Goal: Information Seeking & Learning: Learn about a topic

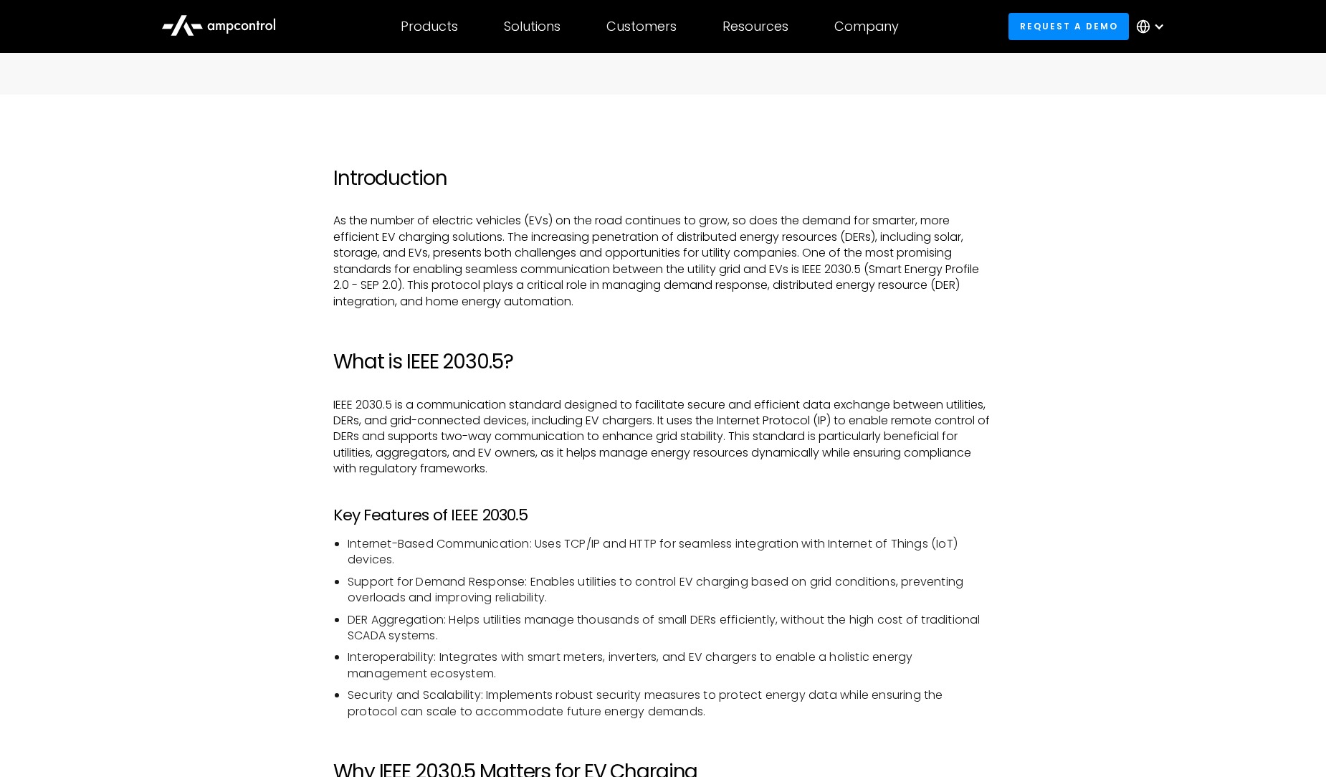
scroll to position [955, 0]
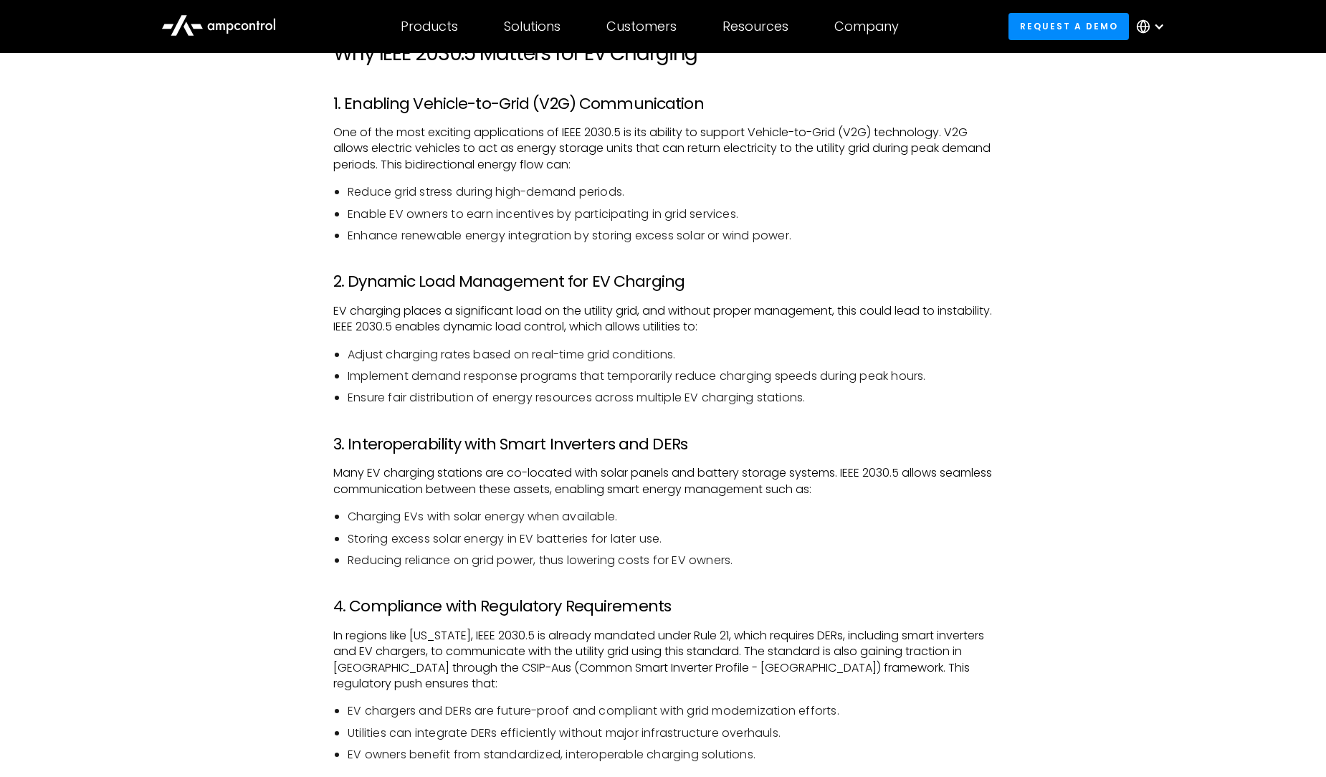
scroll to position [1529, 0]
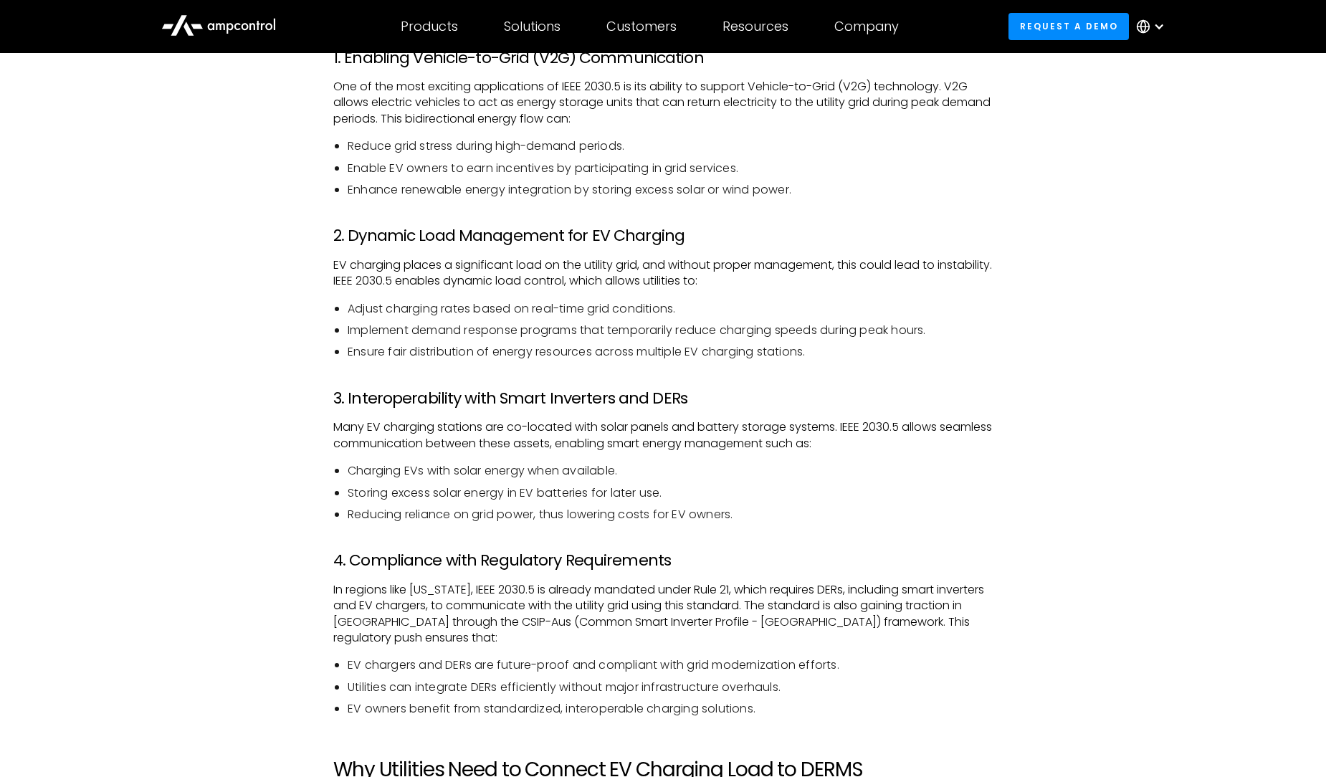
click at [519, 400] on h3 "3. Interoperability with Smart Inverters and DERs" at bounding box center [662, 398] width 659 height 19
click at [681, 555] on h3 "4. Compliance with Regulatory Requirements" at bounding box center [662, 560] width 659 height 19
click at [680, 555] on h3 "4. Compliance with Regulatory Requirements" at bounding box center [662, 560] width 659 height 19
click at [719, 655] on div "Introduction As the number of electric vehicles (EVs) on the road continues to …" at bounding box center [662, 752] width 659 height 2700
click at [1001, 419] on div "Introduction As the number of electric vehicles (EVs) on the road continues to …" at bounding box center [663, 752] width 688 height 2700
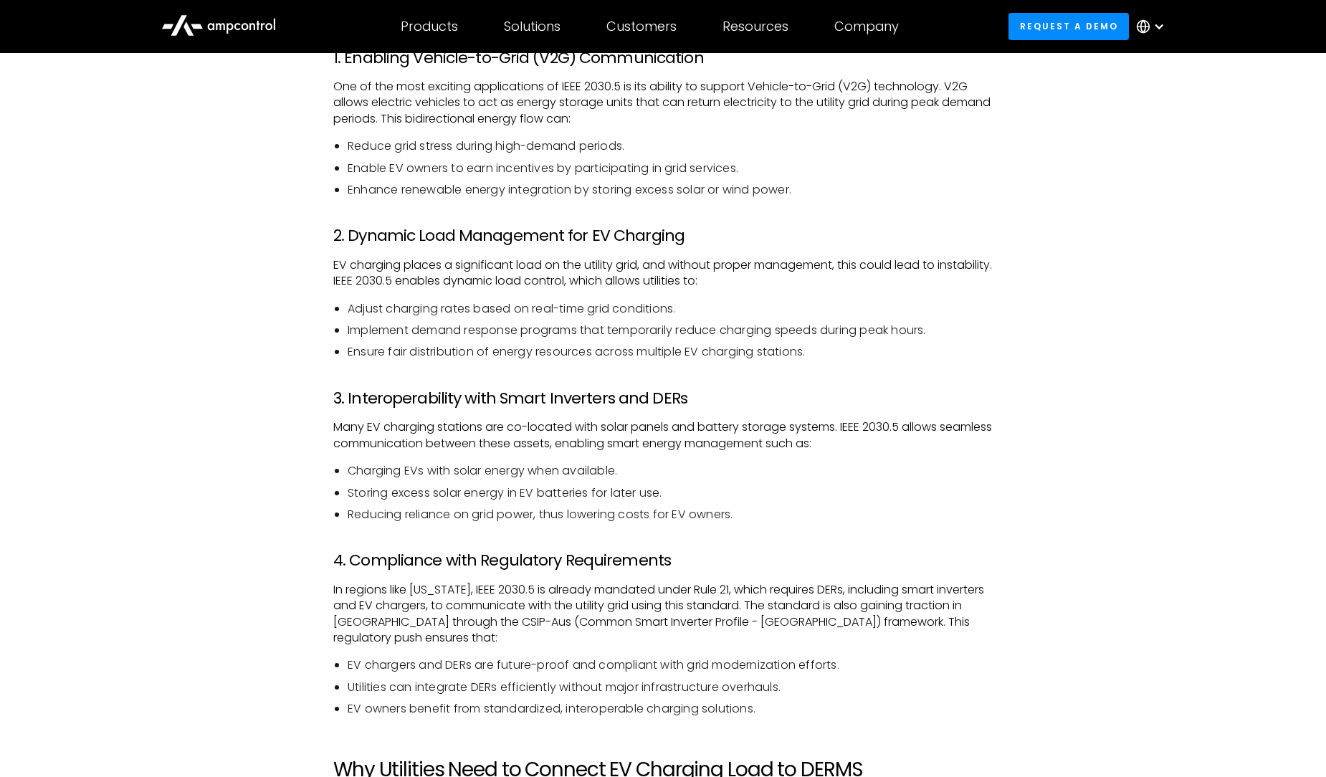
click at [1001, 429] on div "Introduction As the number of electric vehicles (EVs) on the road continues to …" at bounding box center [663, 752] width 688 height 2700
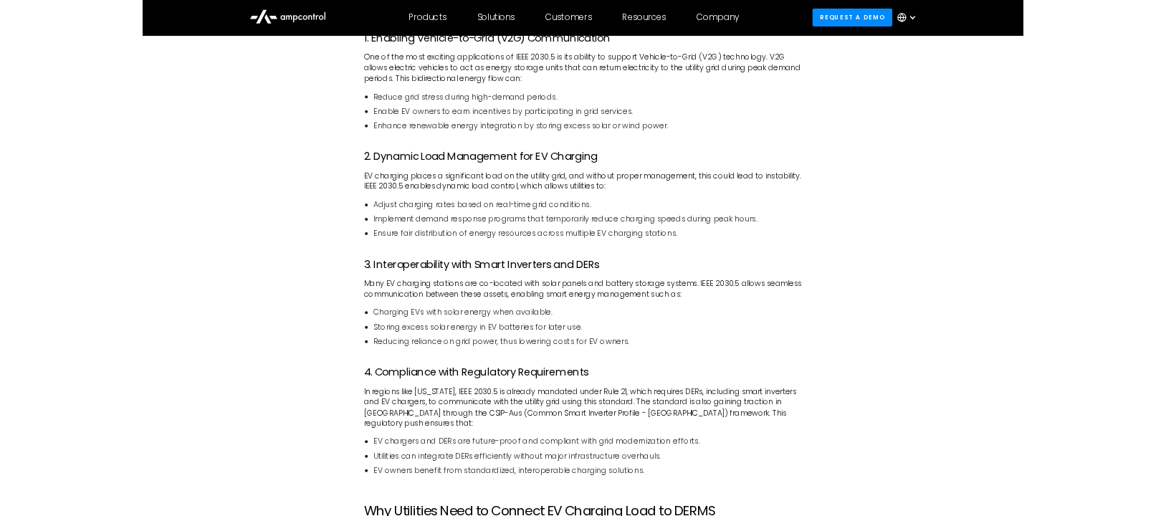
scroll to position [1461, 0]
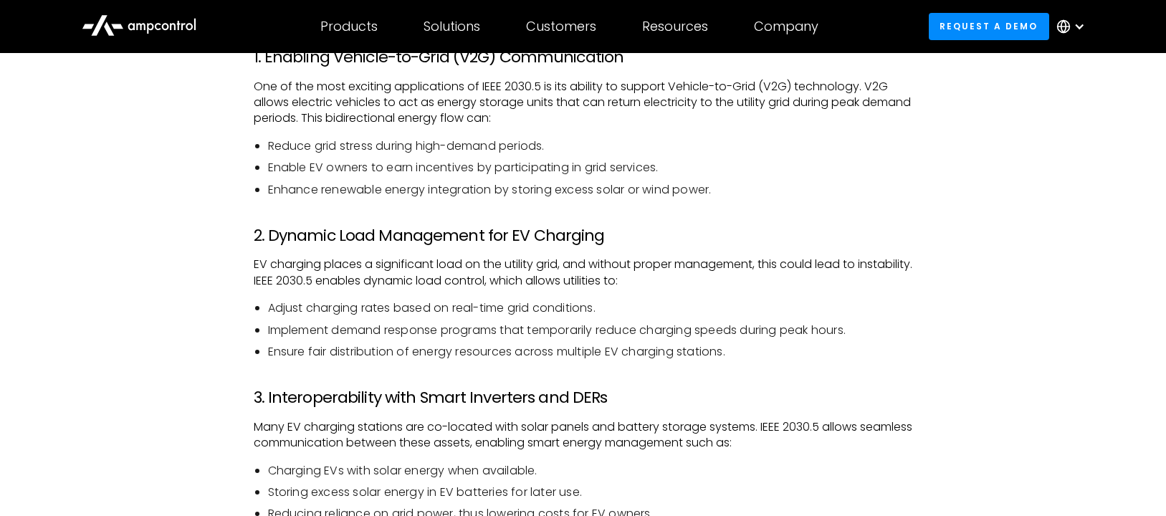
click at [559, 263] on p "EV charging places a significant load on the utility grid, and without proper m…" at bounding box center [583, 273] width 659 height 32
click at [490, 288] on p "EV charging places a significant load on the utility grid, and without proper m…" at bounding box center [583, 273] width 659 height 32
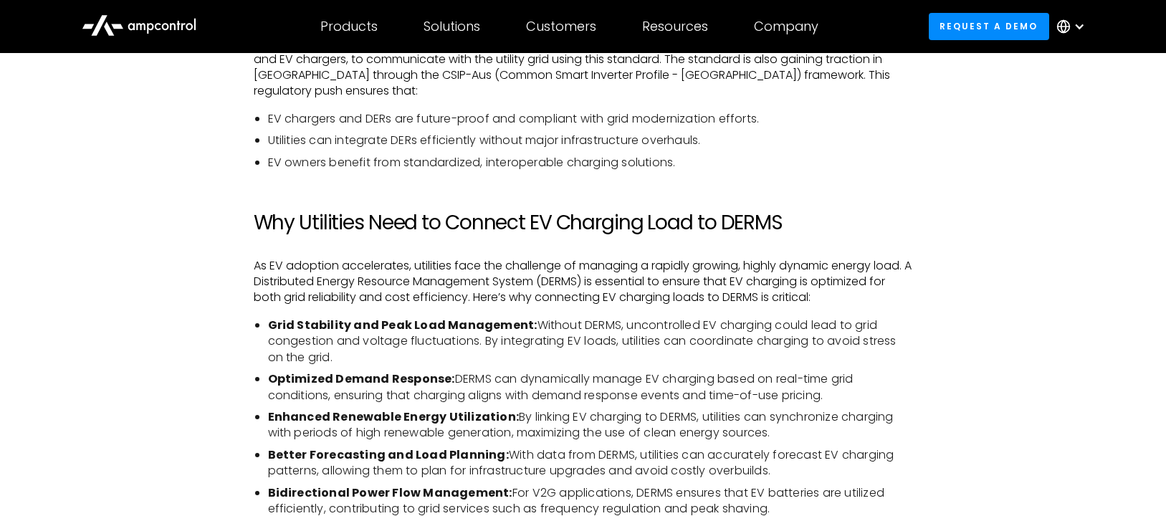
scroll to position [2035, 0]
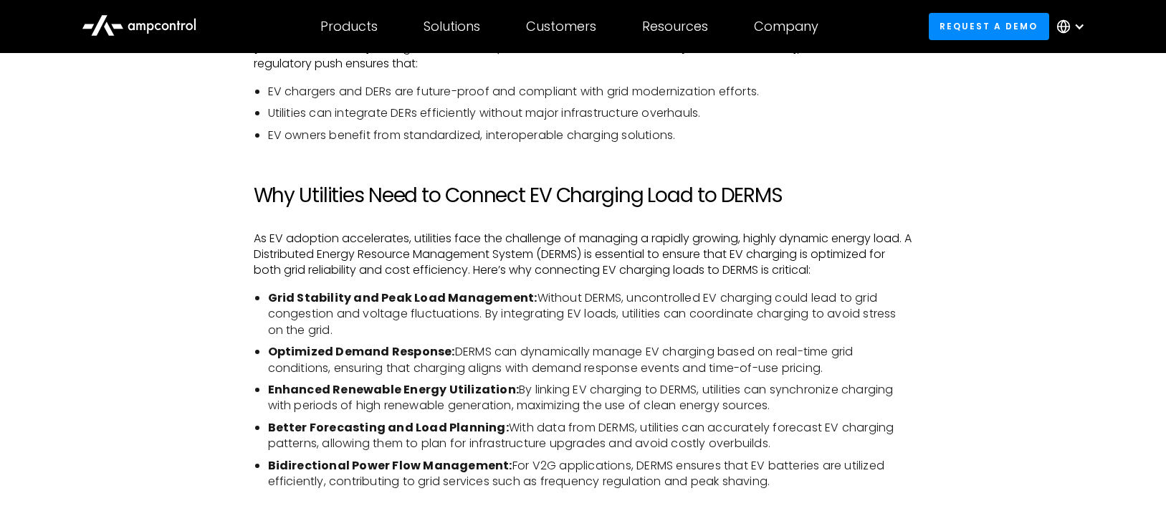
click at [247, 255] on div "Introduction As the number of electric vehicles (EVs) on the road continues to …" at bounding box center [583, 178] width 688 height 2700
click at [238, 263] on div "Introduction As the number of electric vehicles (EVs) on the road continues to …" at bounding box center [583, 192] width 1032 height 2729
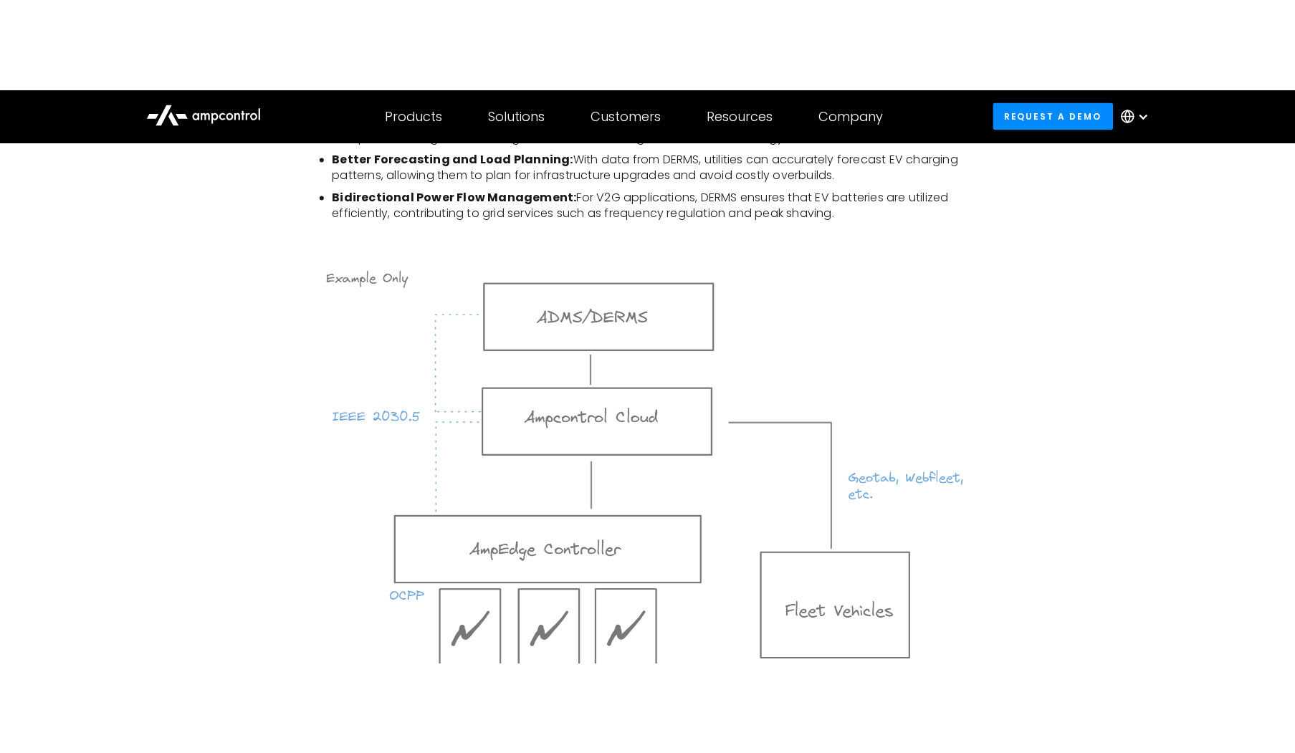
scroll to position [2417, 0]
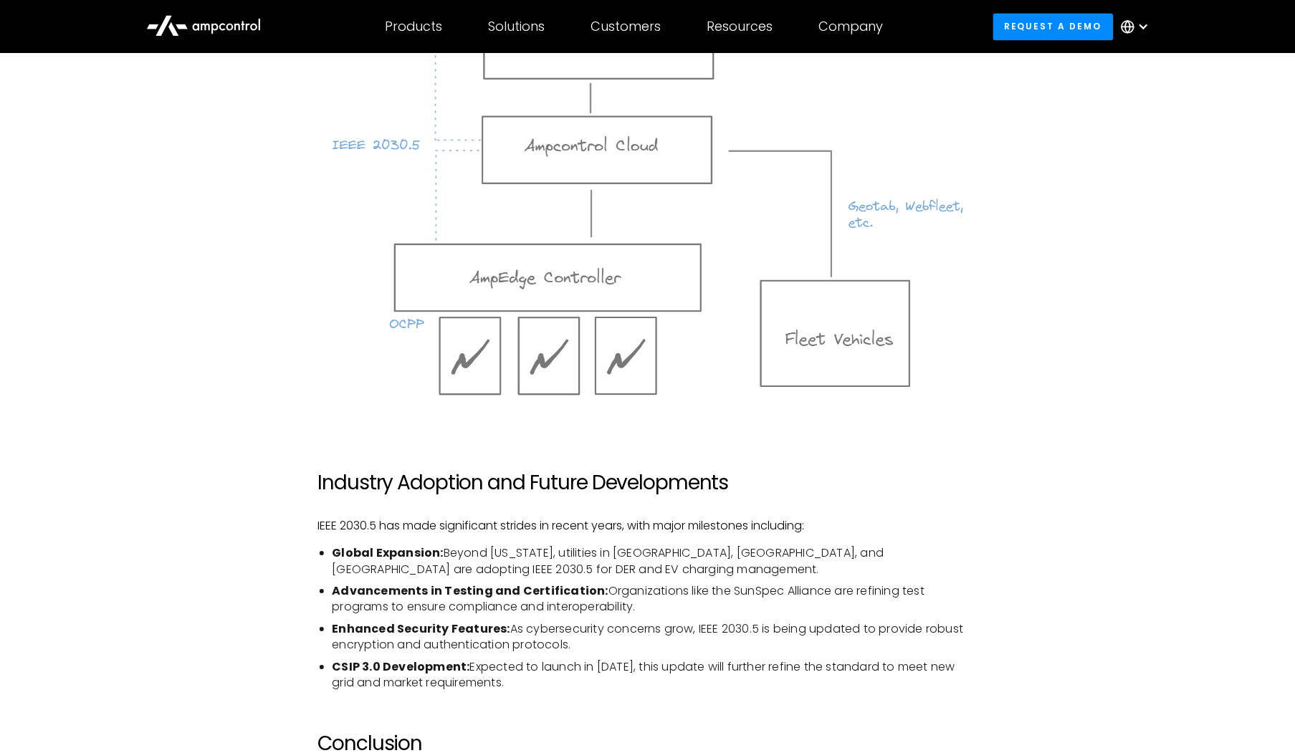
scroll to position [2842, 0]
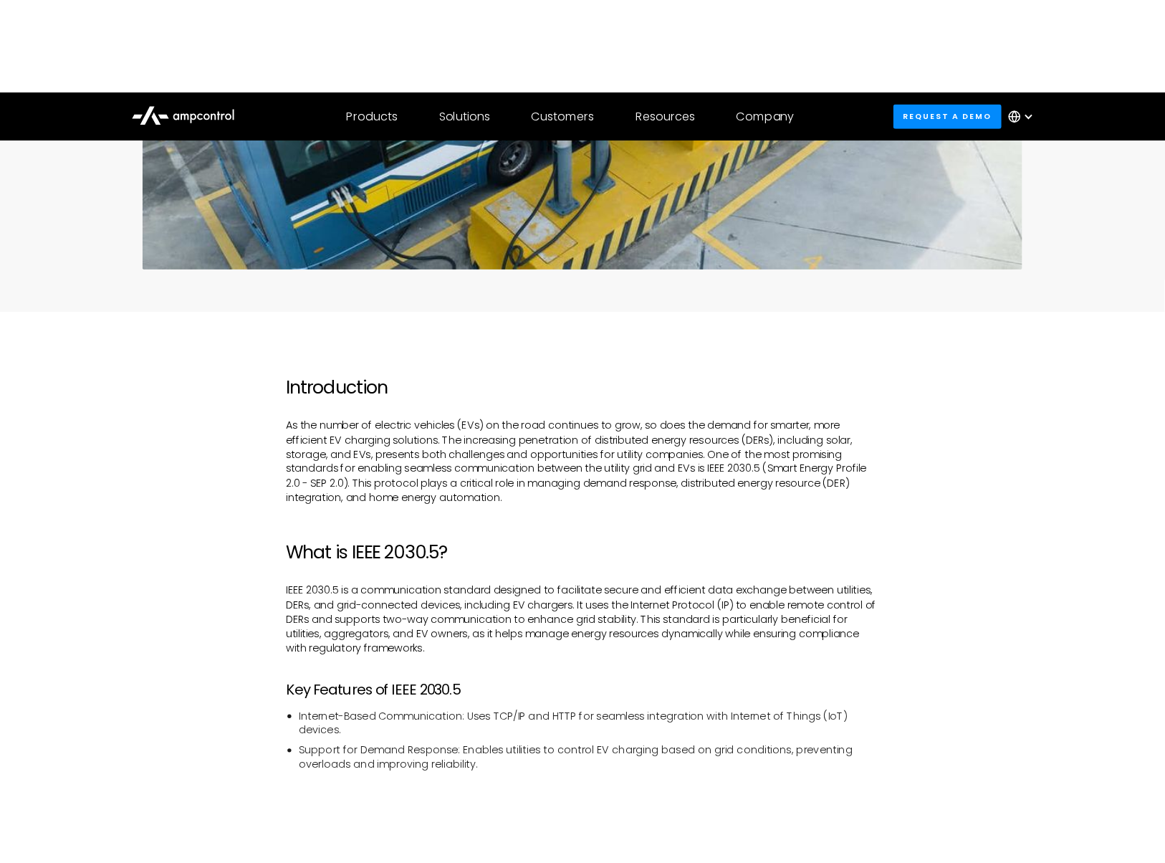
scroll to position [0, 0]
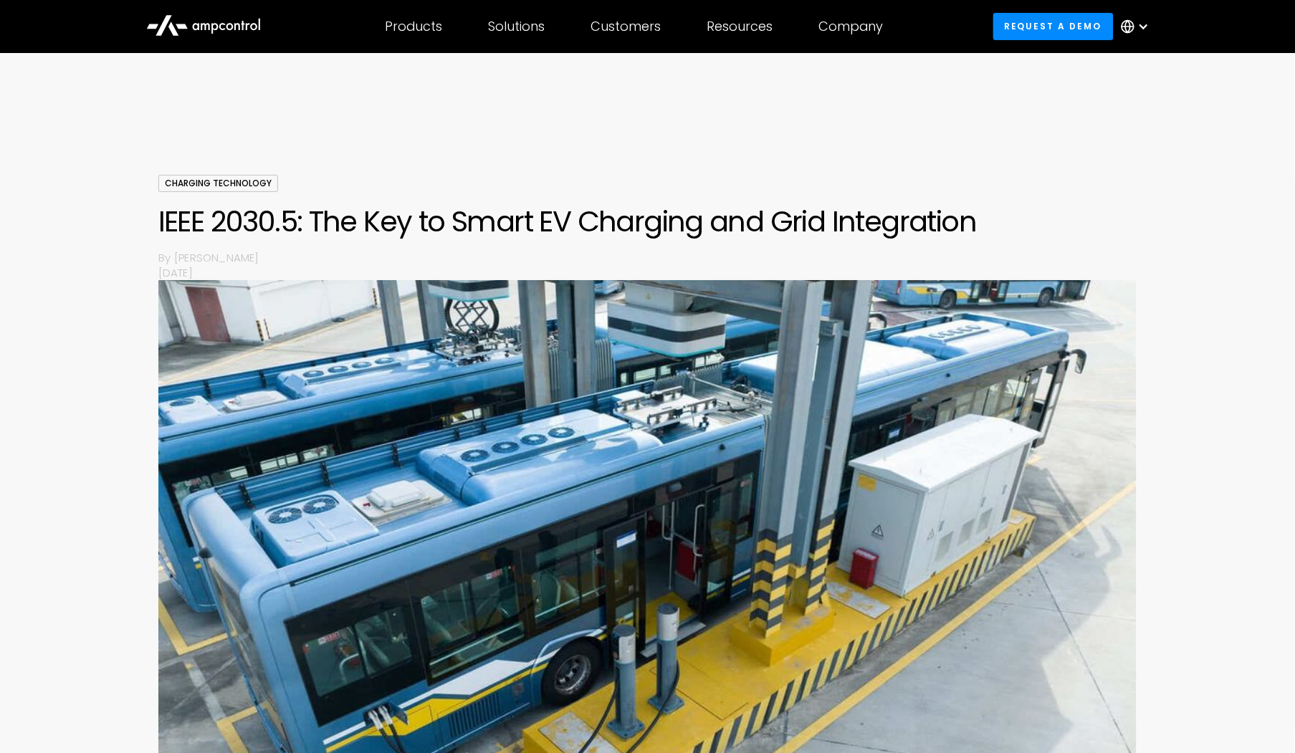
click at [136, 319] on div "Charging Technology IEEE 2030.5: The Key to Smart EV Charging and Grid Integrat…" at bounding box center [647, 493] width 1295 height 636
click at [133, 317] on div "Charging Technology IEEE 2030.5: The Key to Smart EV Charging and Grid Integrat…" at bounding box center [647, 493] width 1295 height 636
click at [214, 234] on h1 "IEEE 2030.5: The Key to Smart EV Charging and Grid Integration" at bounding box center [647, 221] width 979 height 34
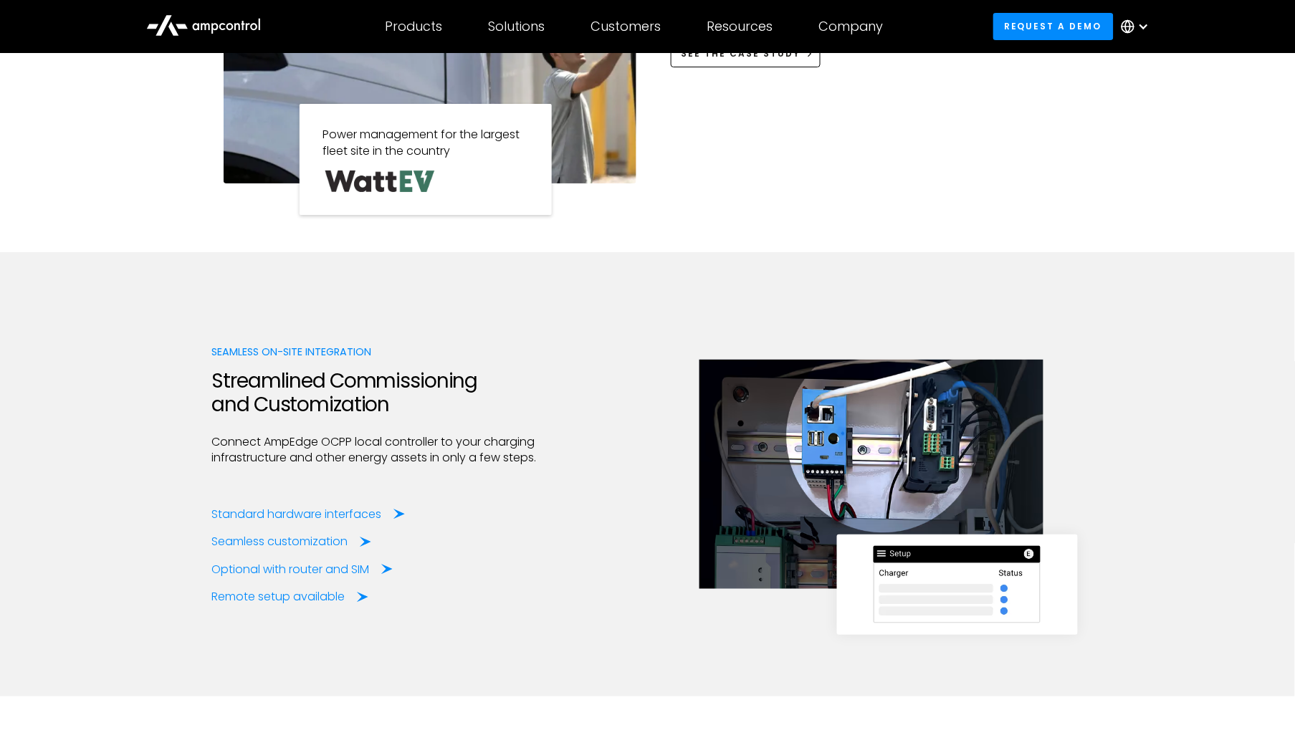
scroll to position [1699, 0]
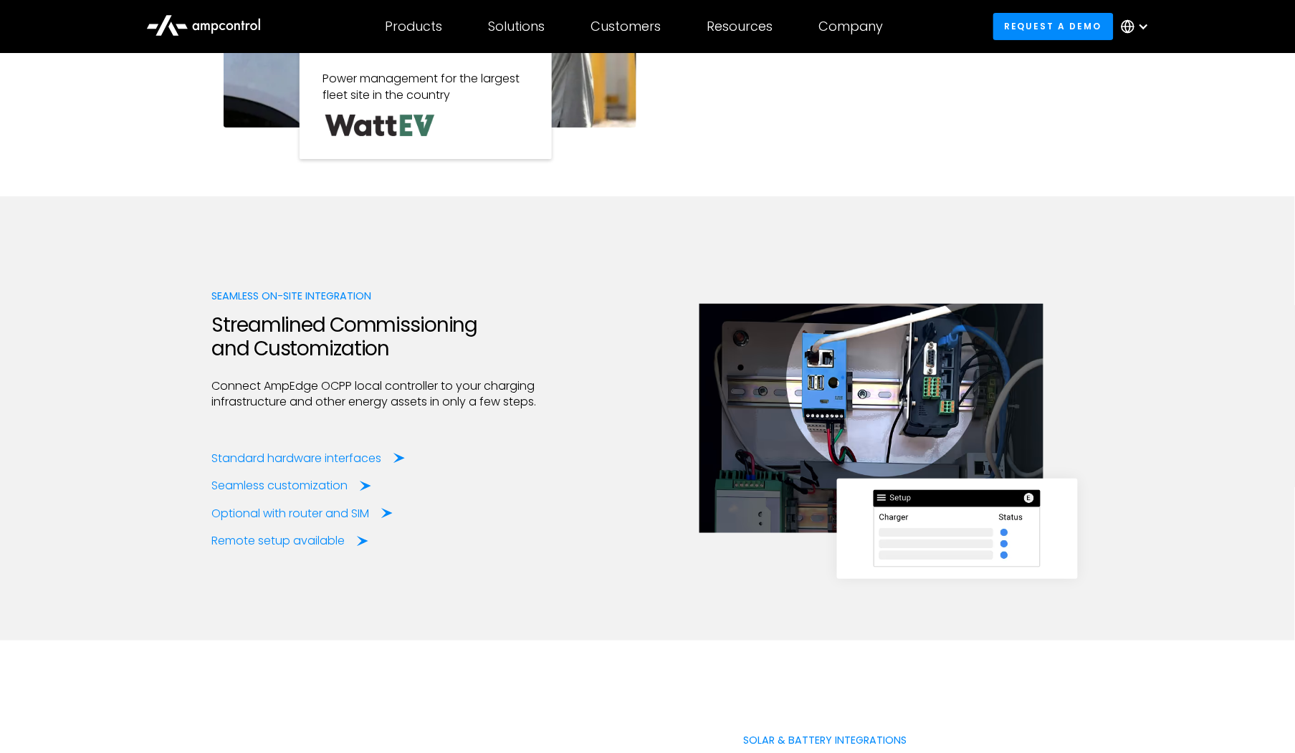
click at [173, 490] on div "Seamless on-site Integration Streamlined Commissioning and Customization Connec…" at bounding box center [647, 418] width 1295 height 444
click at [257, 457] on div "Standard hardware interfaces" at bounding box center [300, 459] width 170 height 16
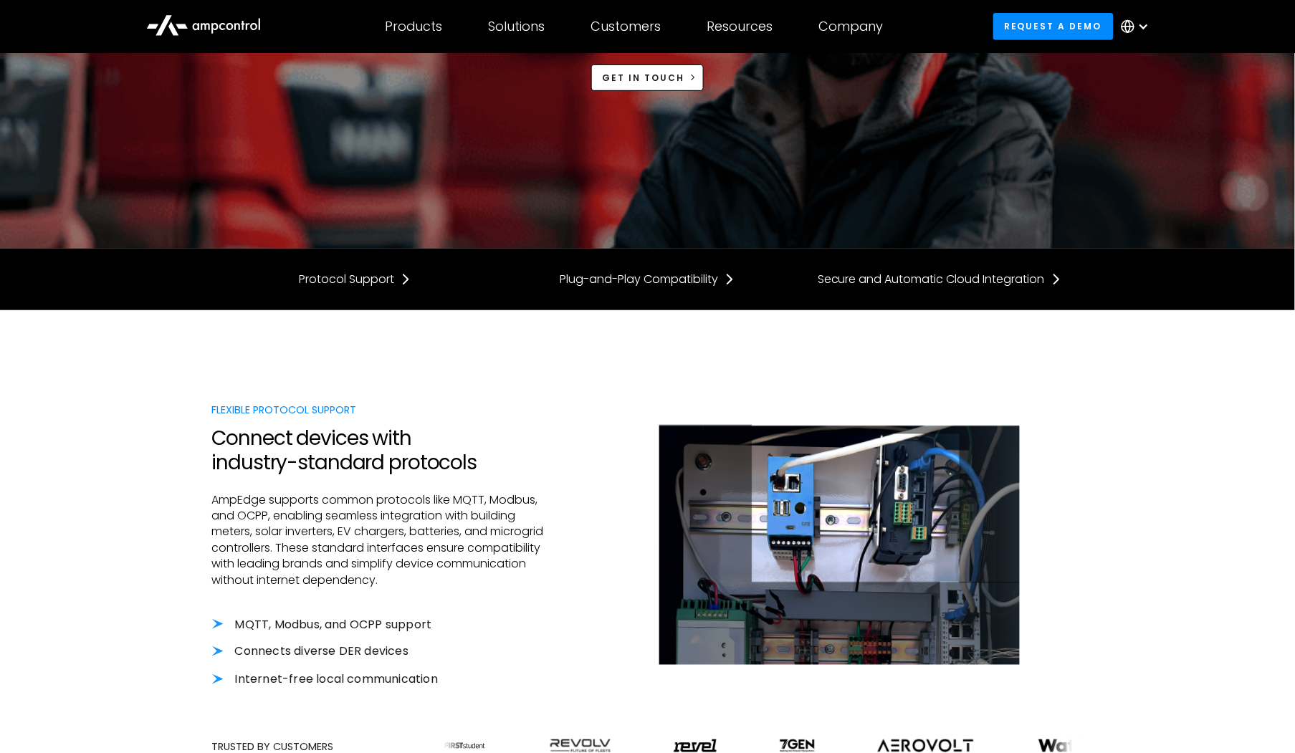
scroll to position [212, 0]
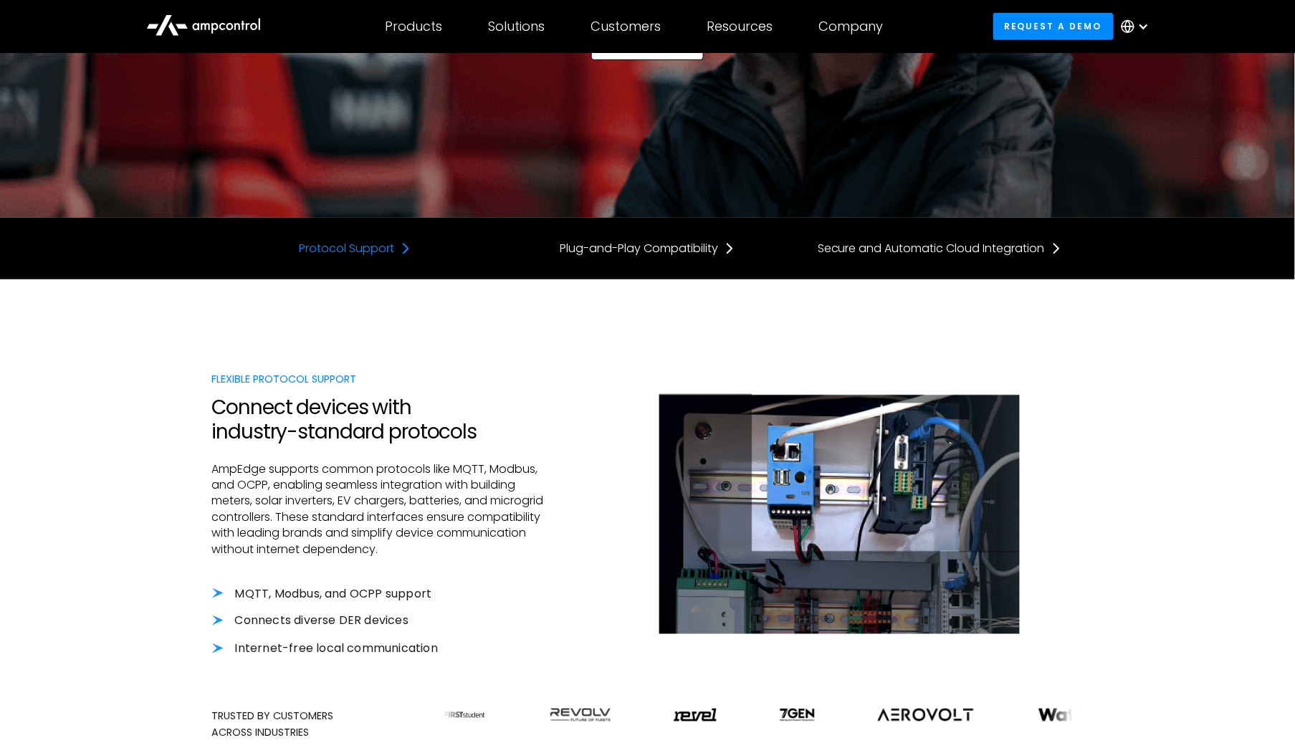
click at [378, 254] on div "Protocol Support" at bounding box center [346, 249] width 95 height 16
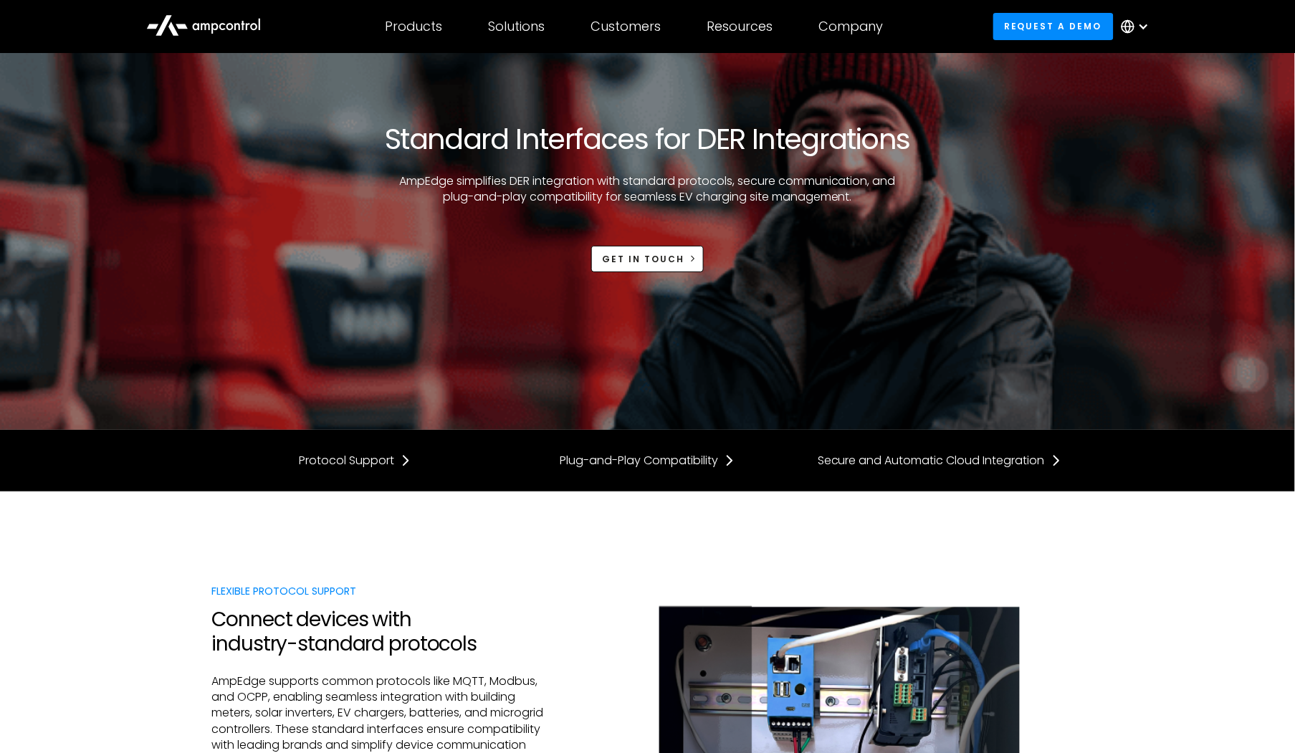
scroll to position [212, 0]
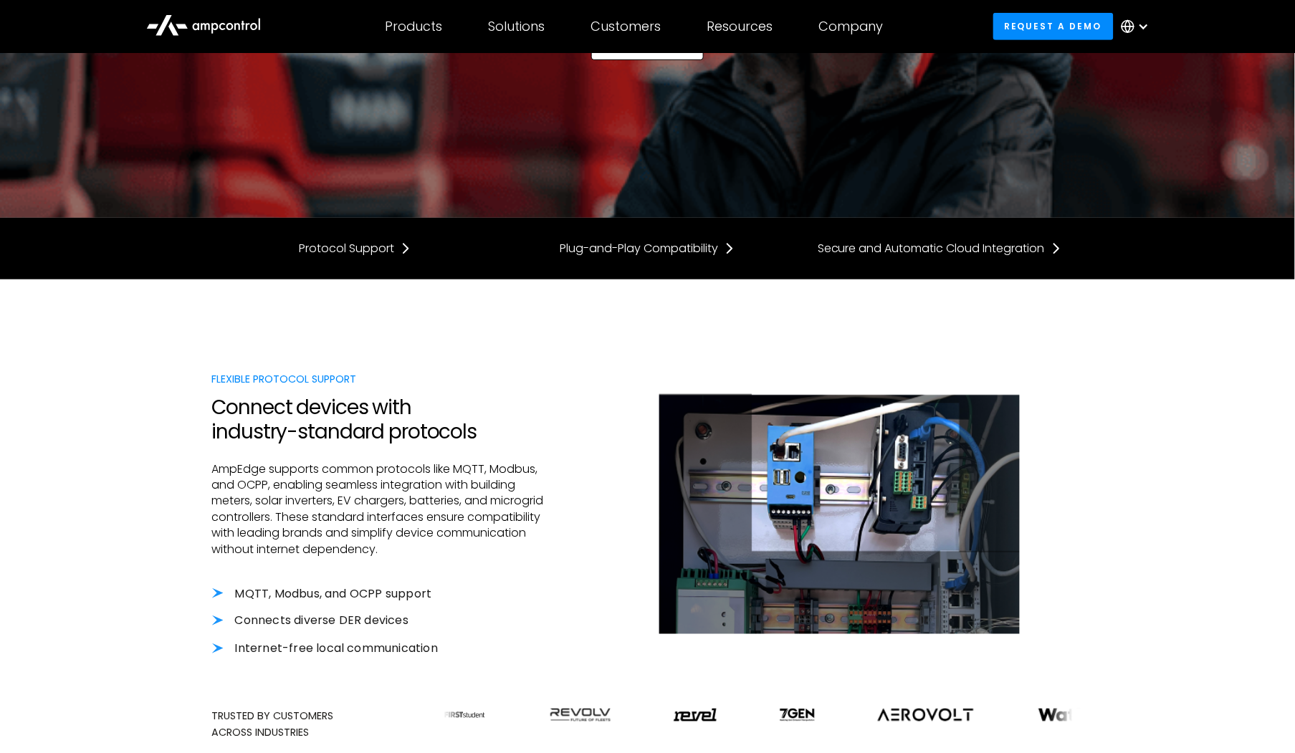
click at [404, 547] on p "AmpEdge supports common protocols like MQTT, Modbus, and OCPP, enabling seamles…" at bounding box center [382, 510] width 340 height 96
click at [368, 592] on li "MQTT, Modbus, and OCPP support" at bounding box center [382, 594] width 340 height 16
click at [226, 593] on li "MQTT, Modbus, and OCPP support" at bounding box center [382, 594] width 340 height 16
click at [936, 245] on div "Secure and Automatic Cloud Integration" at bounding box center [931, 249] width 227 height 16
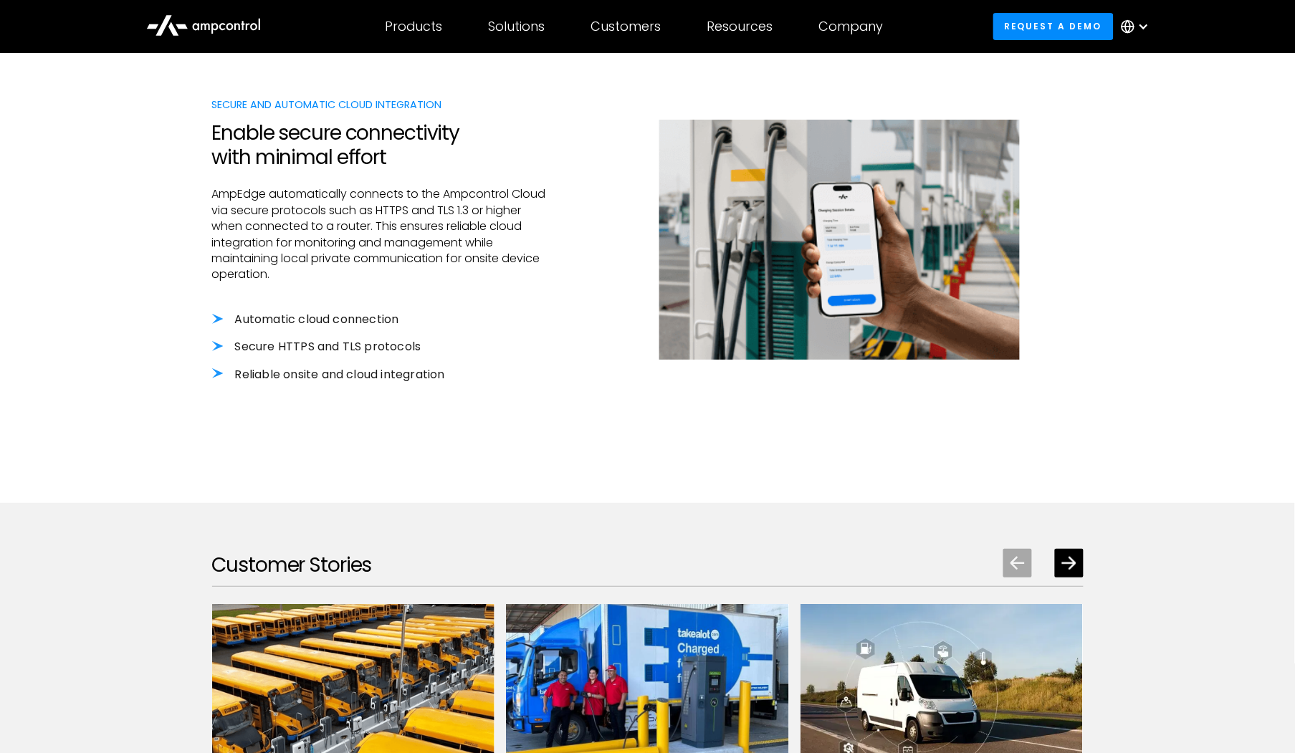
scroll to position [1527, 0]
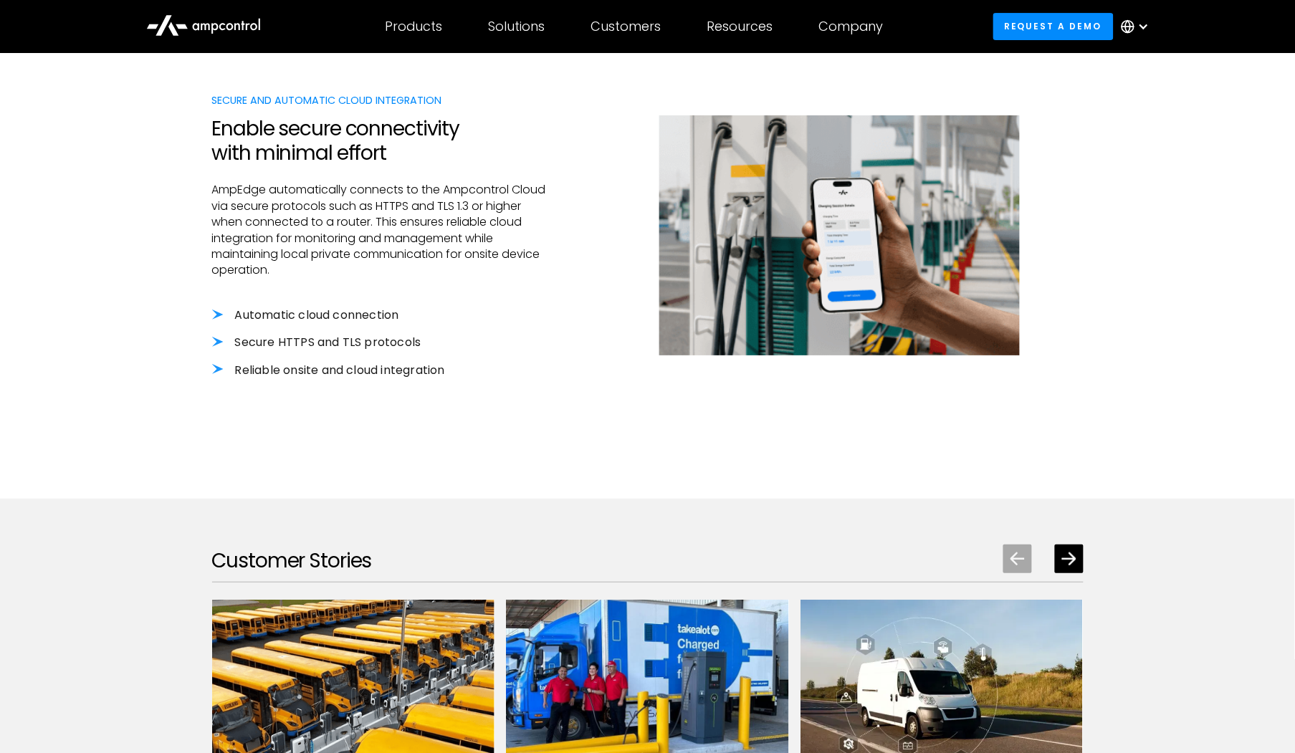
click at [370, 344] on li "Secure HTTPS and TLS protocols" at bounding box center [382, 343] width 340 height 16
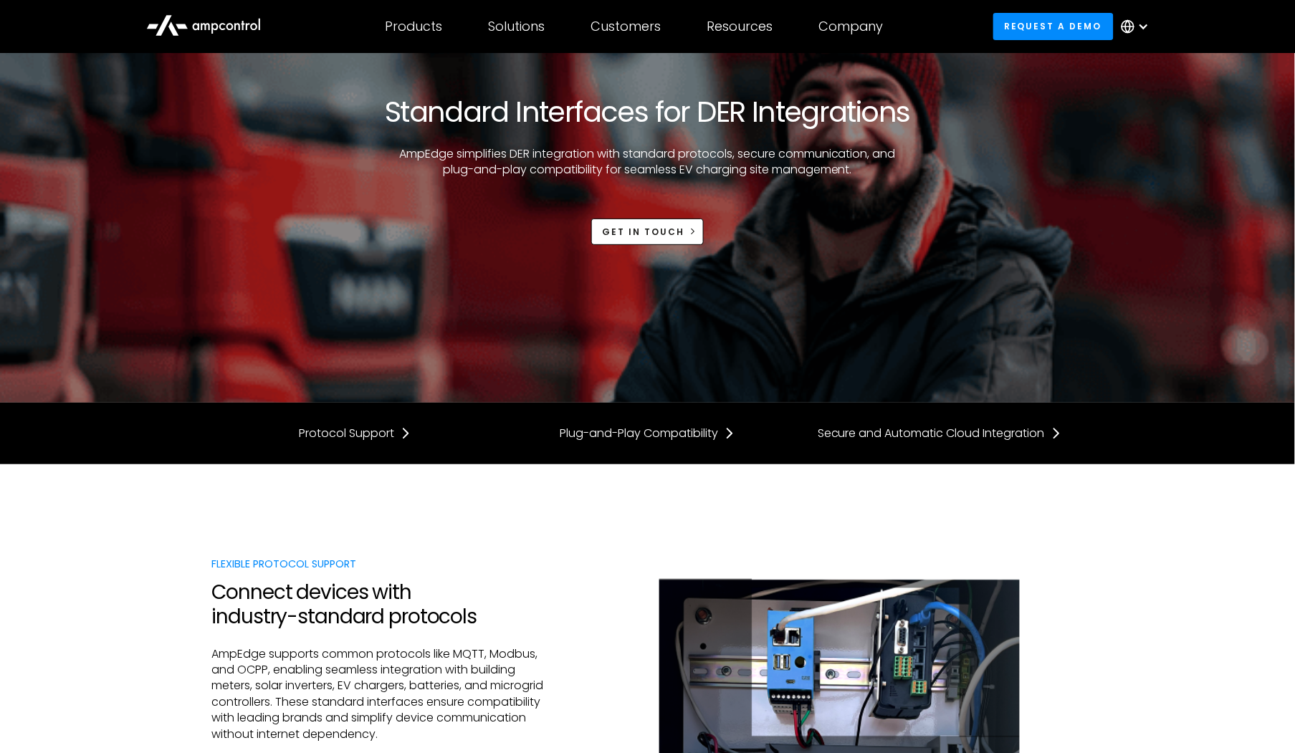
scroll to position [0, 0]
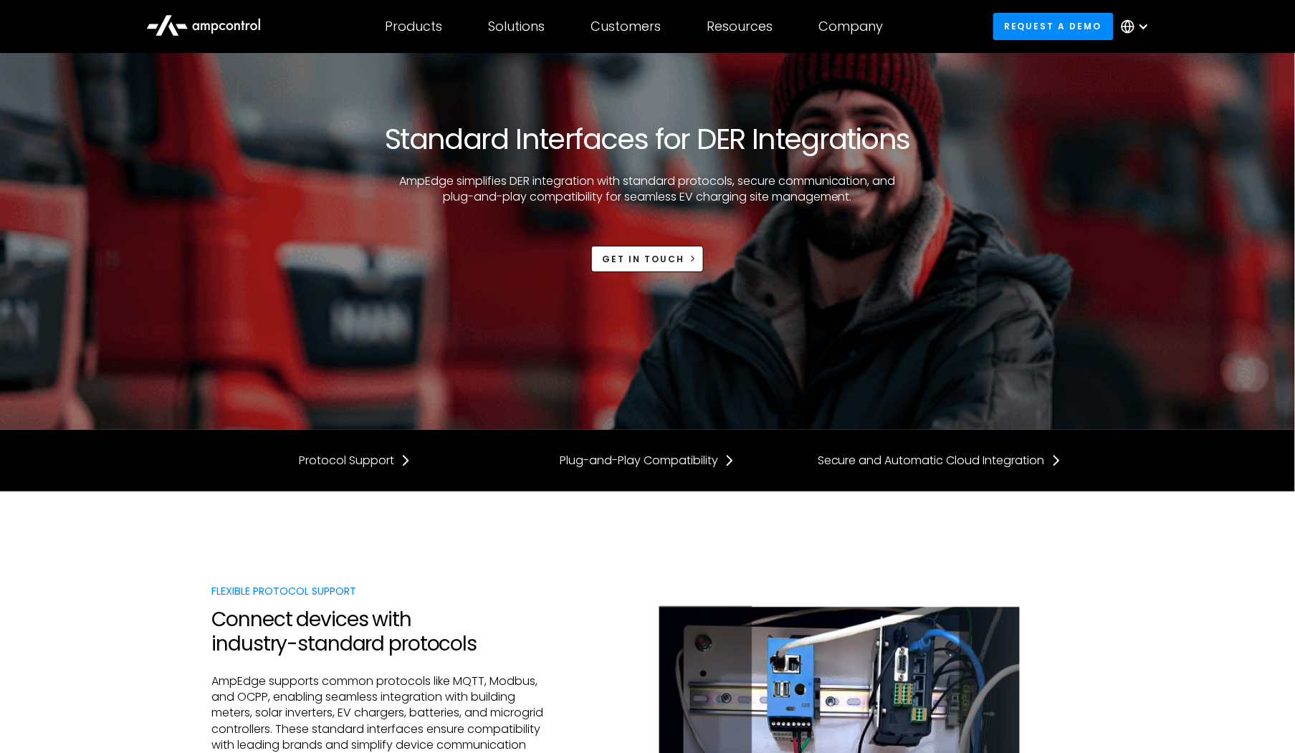
click at [763, 19] on div "Resources" at bounding box center [740, 27] width 66 height 16
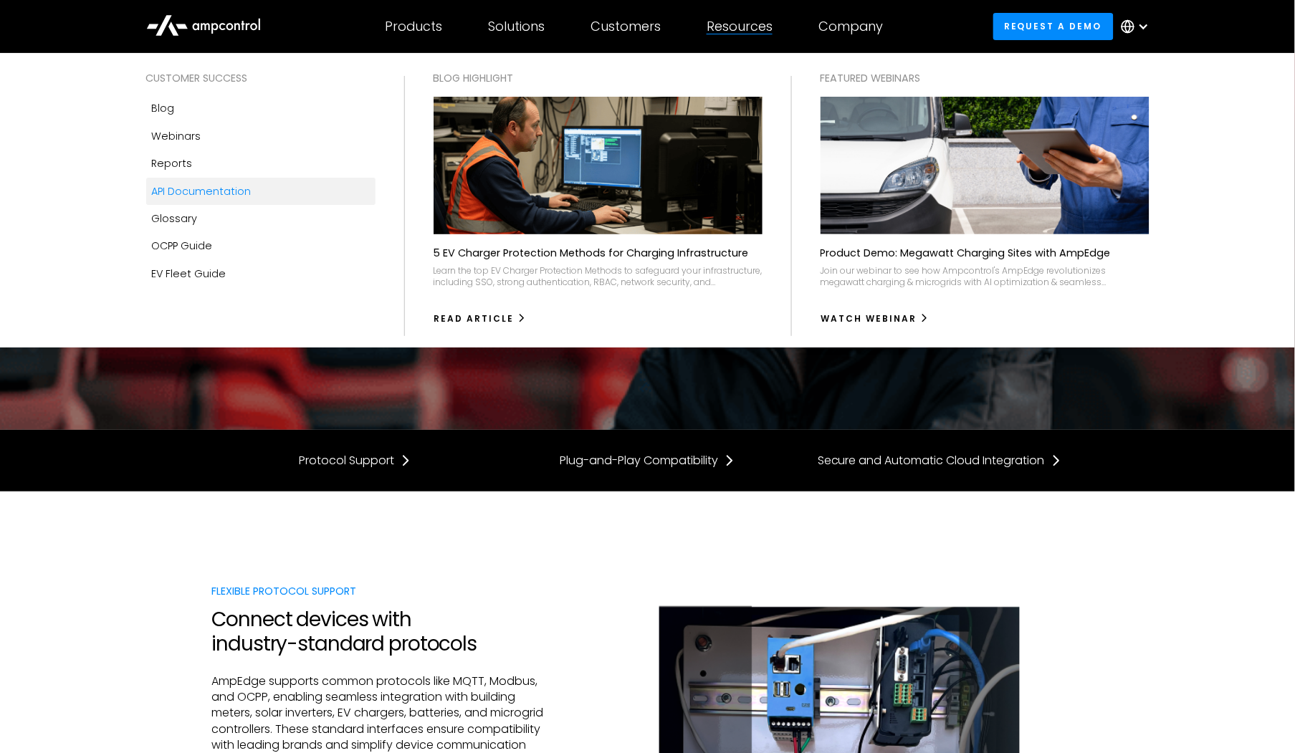
click at [197, 188] on div "API Documentation" at bounding box center [202, 191] width 100 height 16
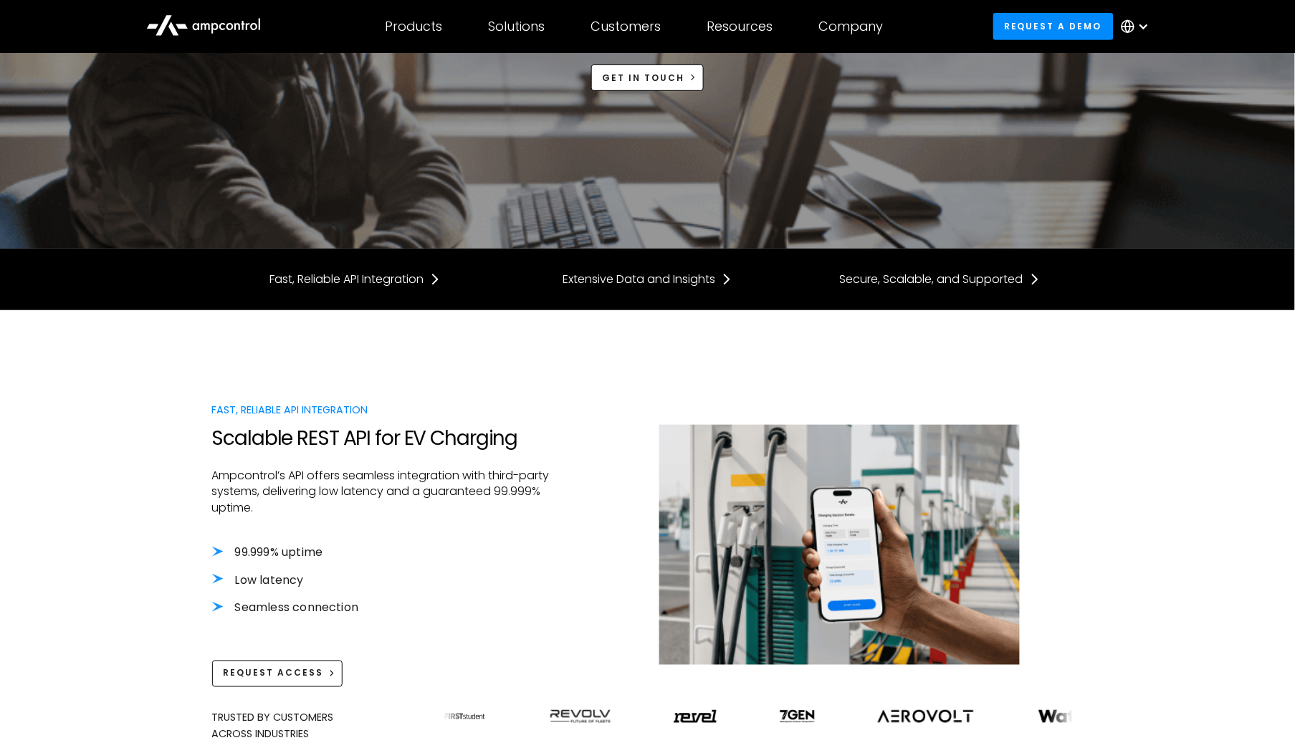
scroll to position [212, 0]
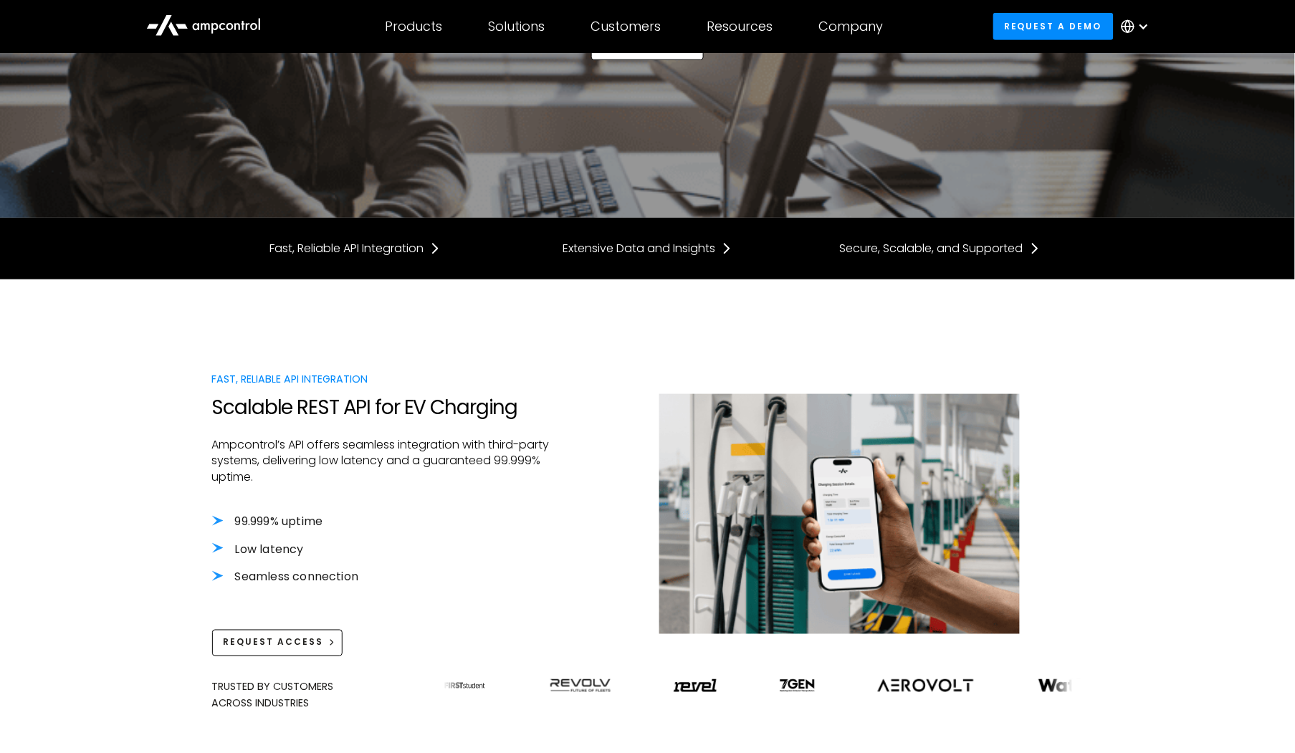
click at [148, 371] on div "Fast, Reliable API Integration Scalable REST API for EV Charging Ampcontrol’s A…" at bounding box center [647, 542] width 1295 height 524
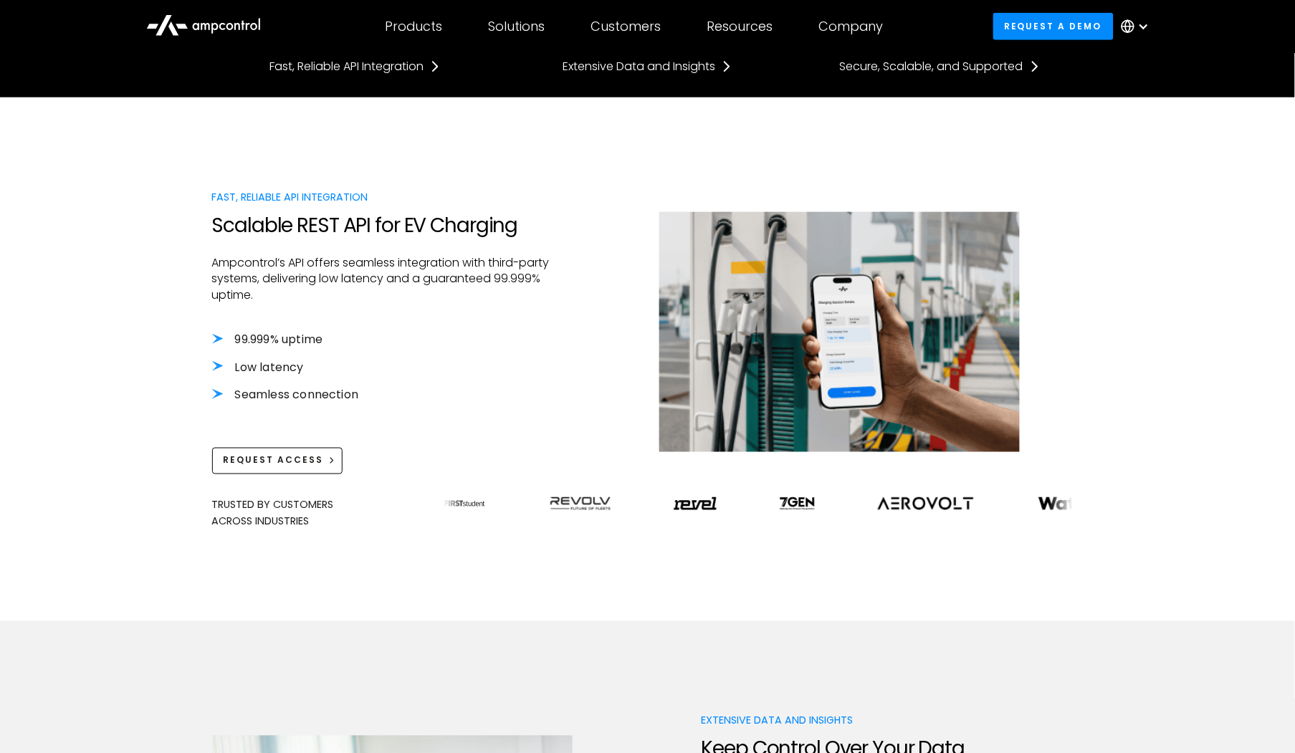
scroll to position [424, 0]
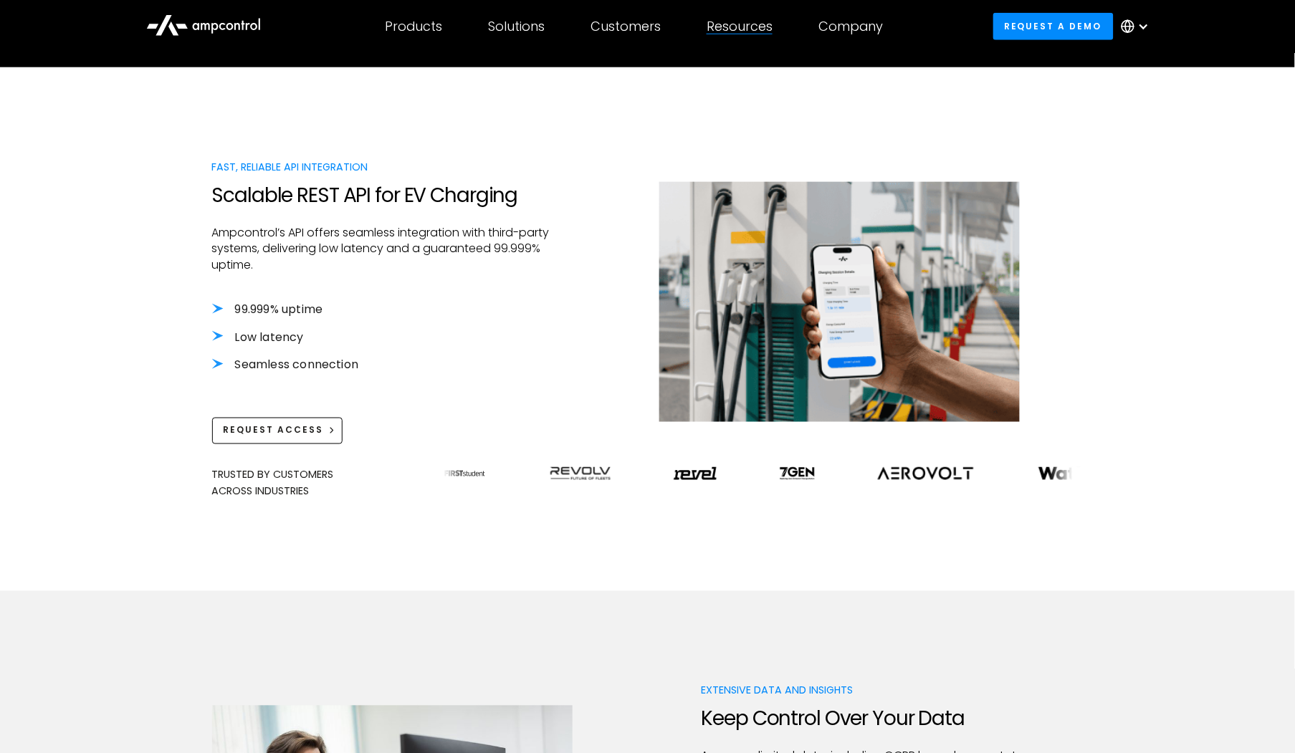
click at [742, 37] on div "Resources Customer success Blog Webinars Reports Product guides API Documentati…" at bounding box center [740, 26] width 112 height 50
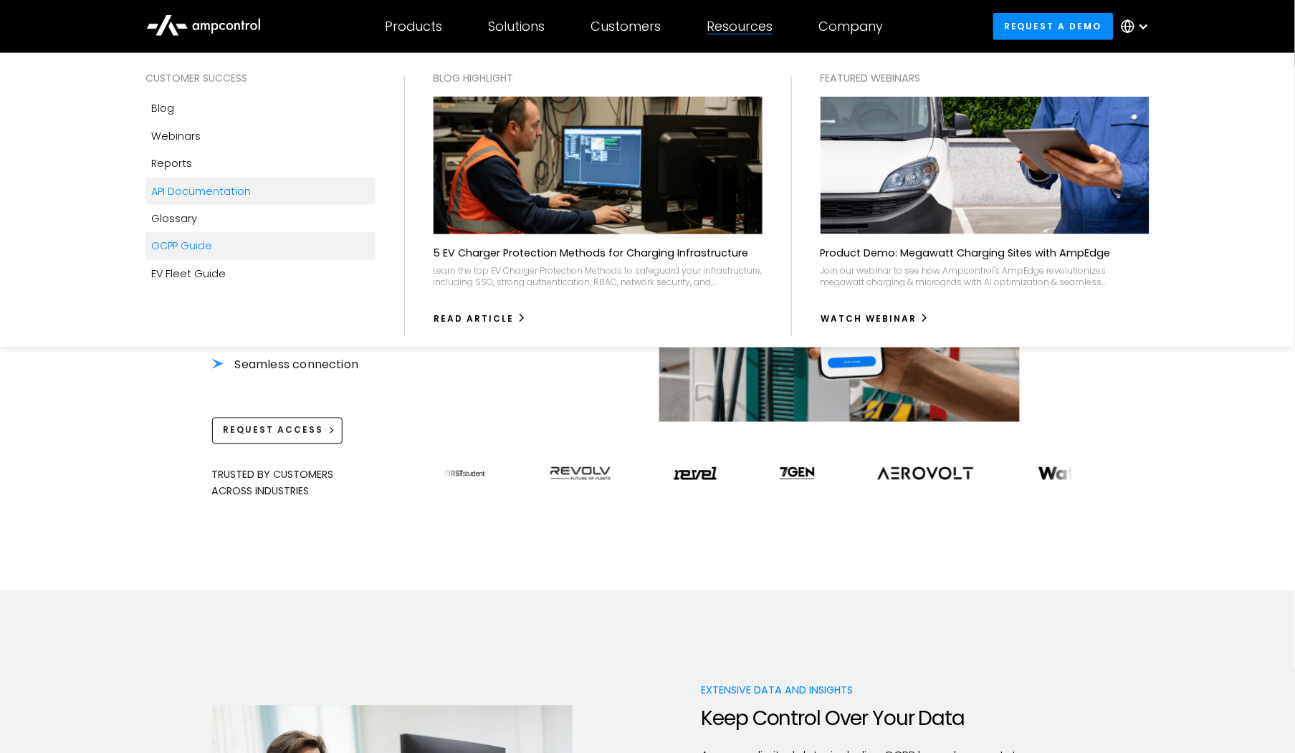
click at [191, 247] on div "OCPP Guide" at bounding box center [182, 246] width 61 height 16
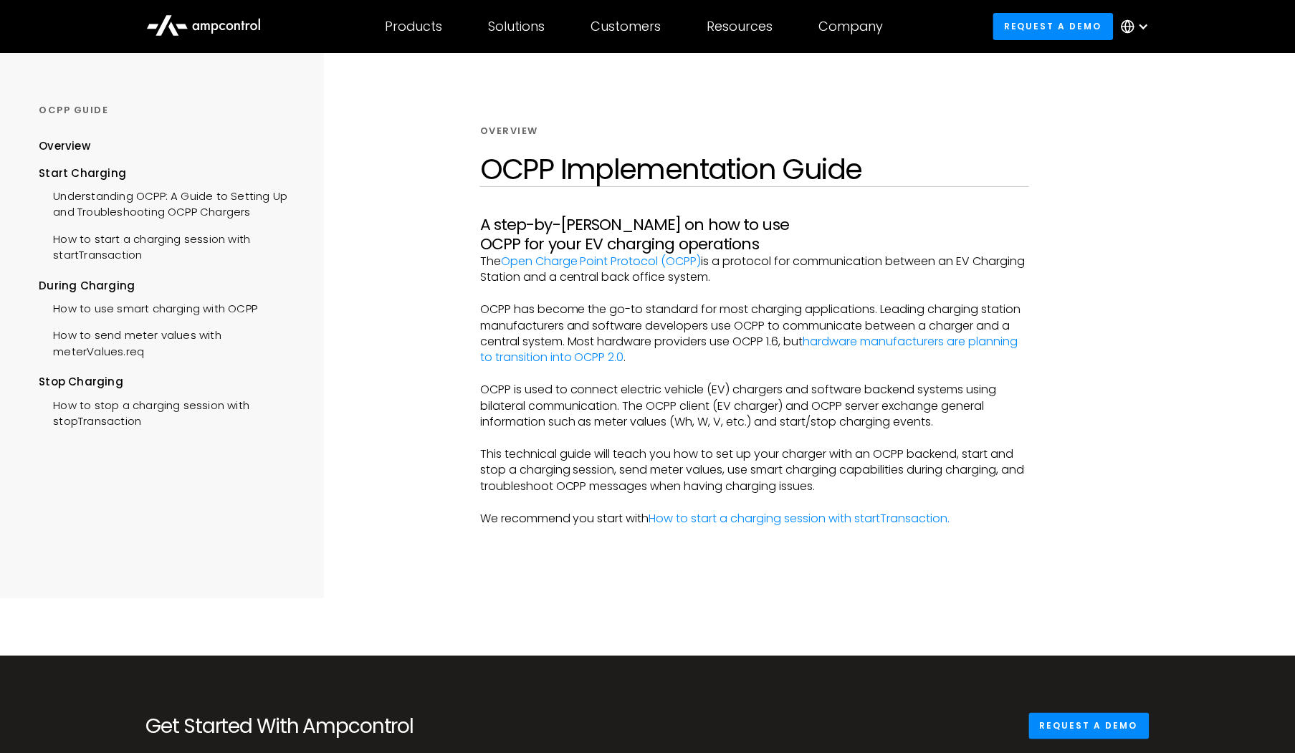
click at [349, 278] on div "OCPP Guide Menu Overview Start Charging Understanding OCPP: A Guide to Setting …" at bounding box center [647, 325] width 1295 height 545
click at [309, 294] on div "OCPP GUIDE Overview Start Charging Understanding OCPP: A Guide to Setting Up an…" at bounding box center [162, 325] width 324 height 545
click at [333, 345] on div "OCPP Guide Menu Overview Start Charging Understanding OCPP: A Guide to Setting …" at bounding box center [647, 325] width 1295 height 545
click at [364, 371] on div "OCPP Guide Menu Overview Start Charging Understanding OCPP: A Guide to Setting …" at bounding box center [647, 325] width 1295 height 545
click at [352, 312] on div "OCPP Guide Menu Overview Start Charging Understanding OCPP: A Guide to Setting …" at bounding box center [647, 325] width 1295 height 545
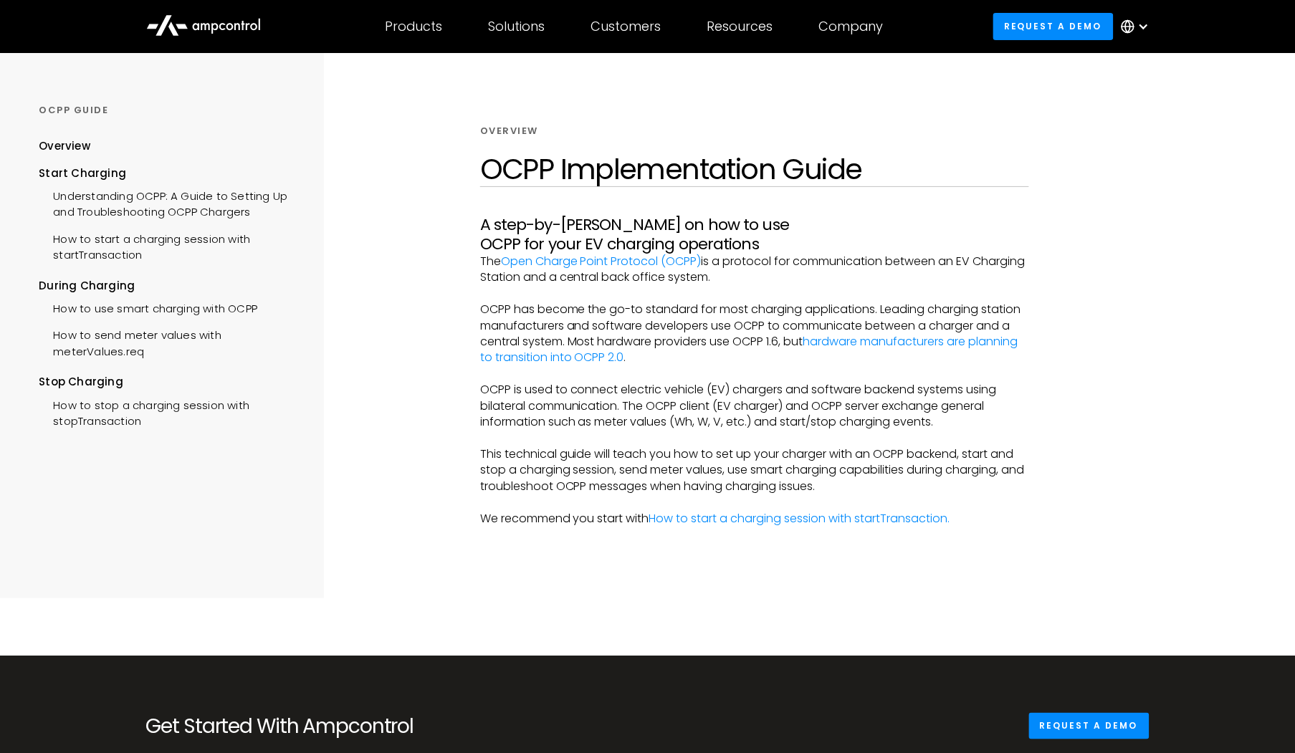
click at [397, 211] on div "Overview OCPP Implementation Guide A step-by-step guide on how to use OCPP for …" at bounding box center [754, 325] width 732 height 545
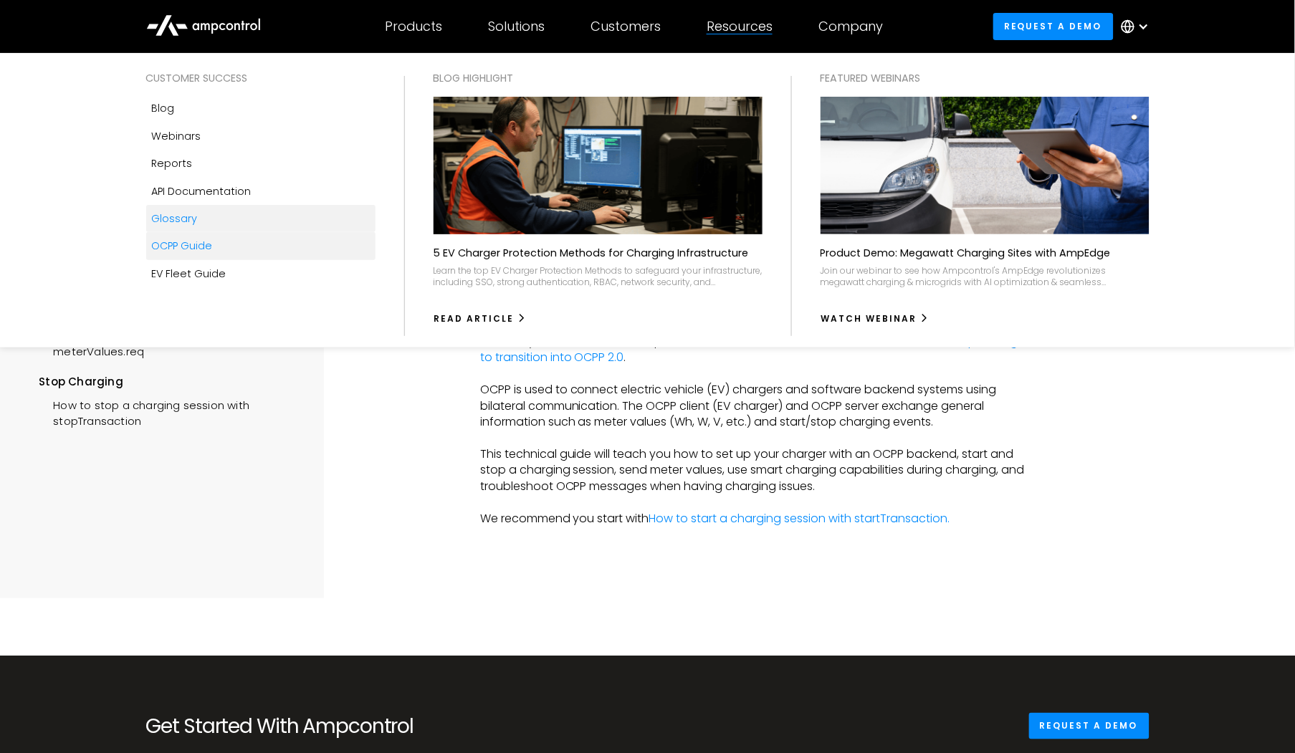
click at [192, 211] on div "Glossary" at bounding box center [175, 219] width 46 height 16
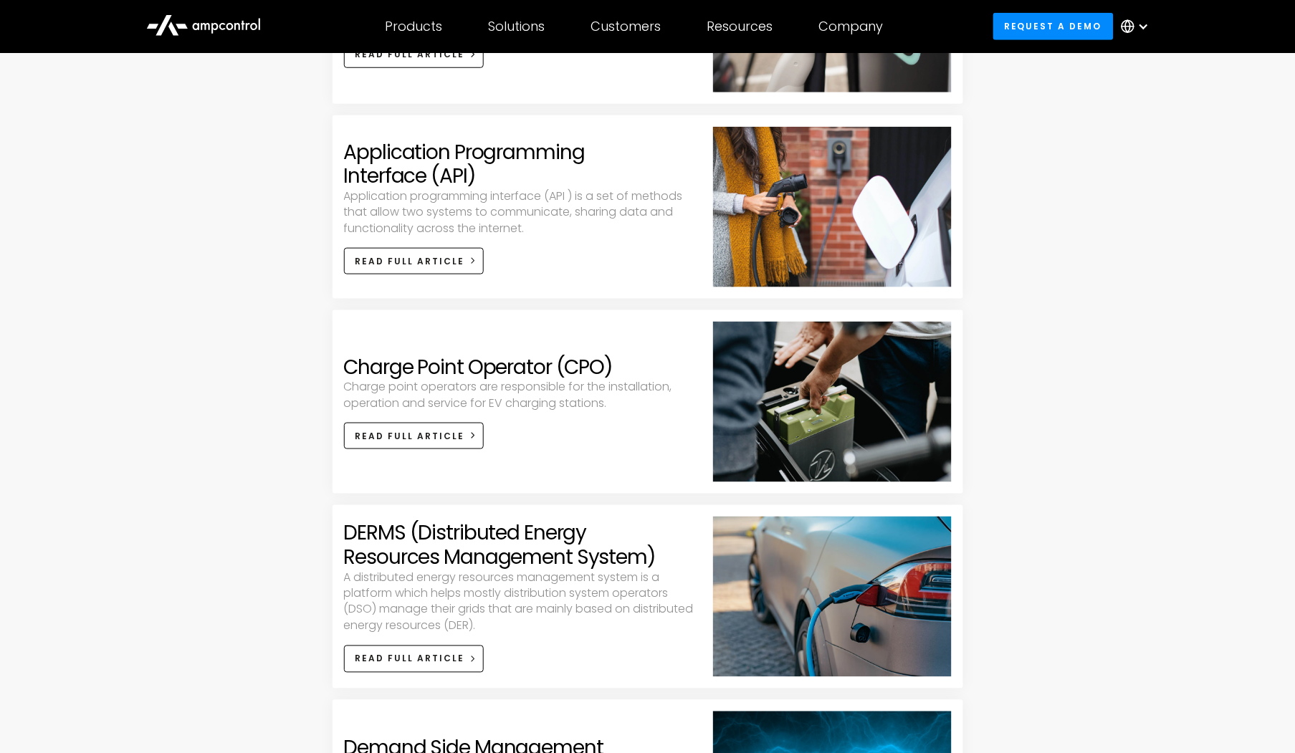
scroll to position [424, 0]
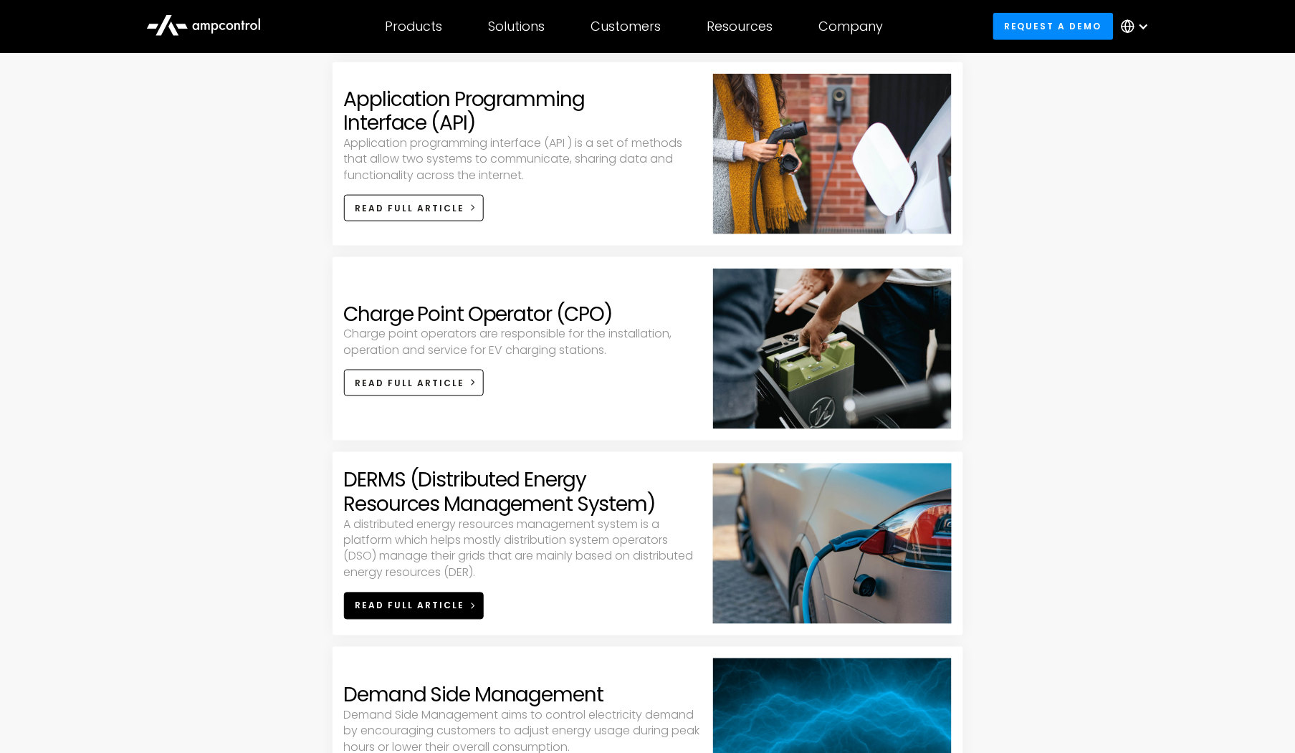
click at [393, 602] on div "Read full article" at bounding box center [410, 606] width 110 height 13
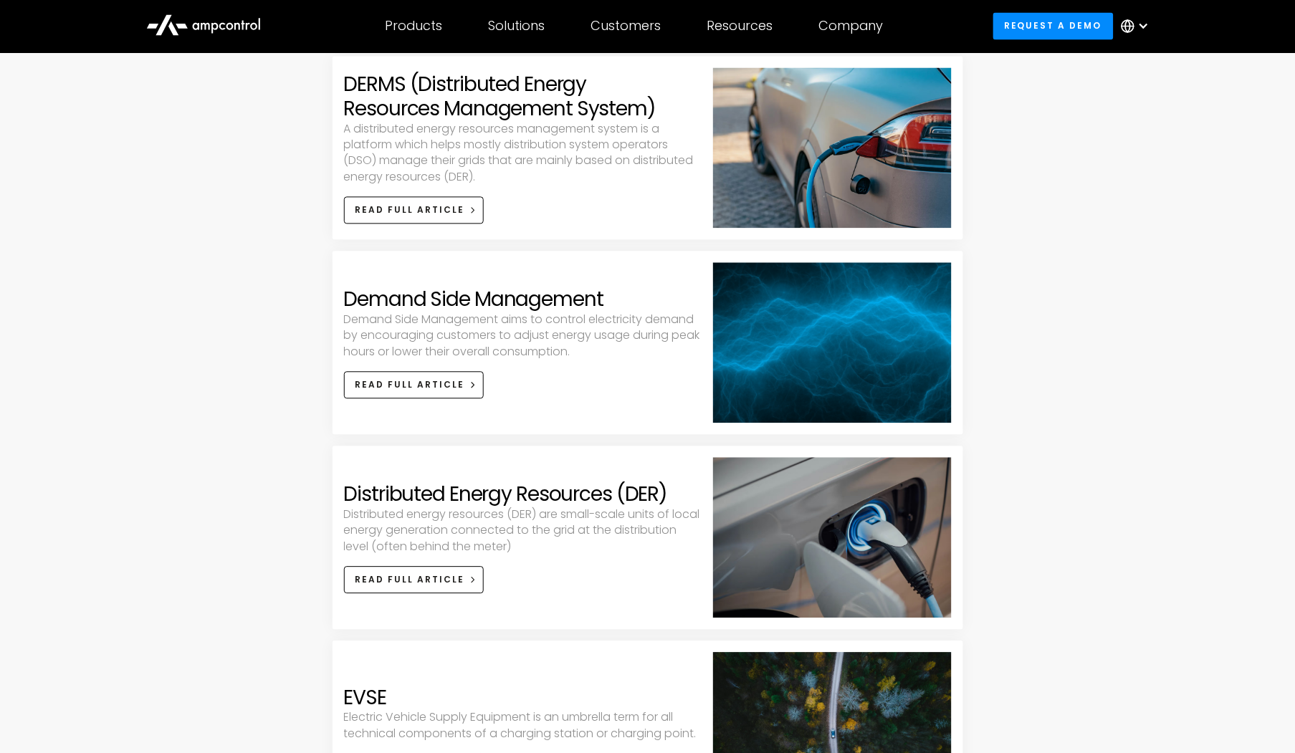
scroll to position [849, 0]
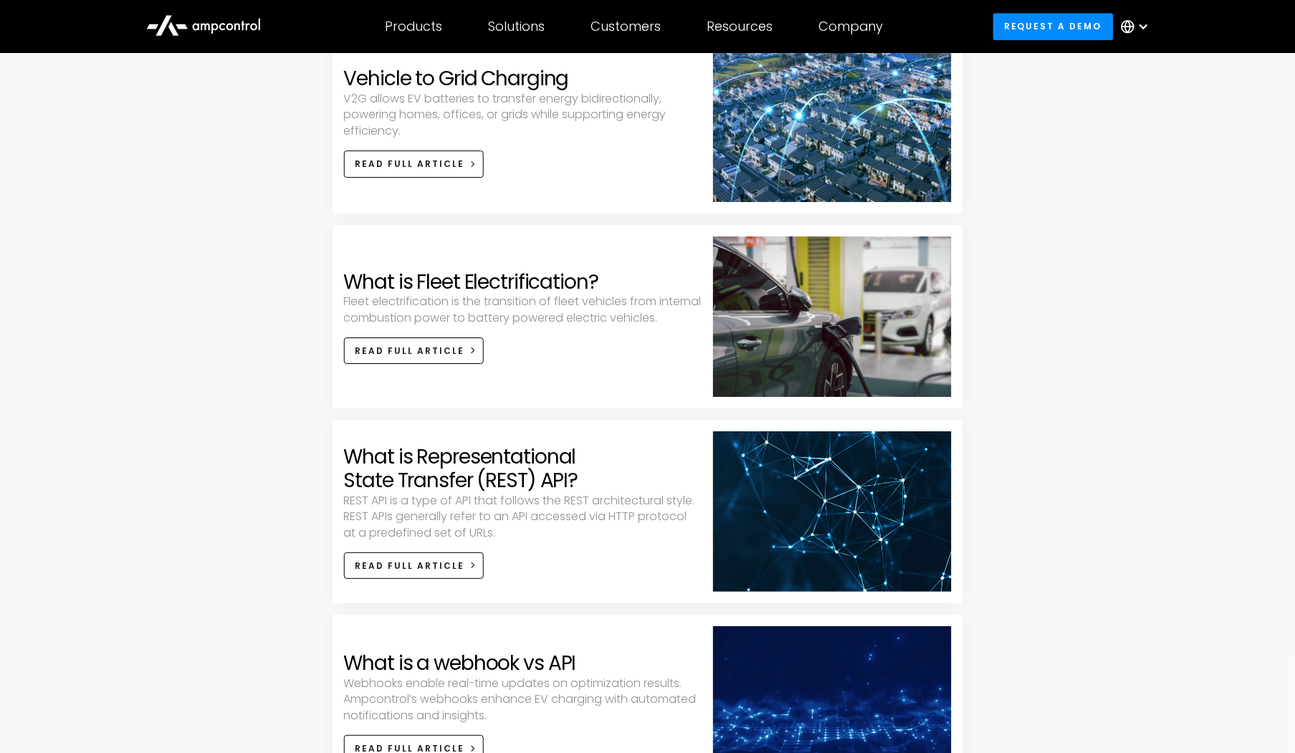
scroll to position [2972, 0]
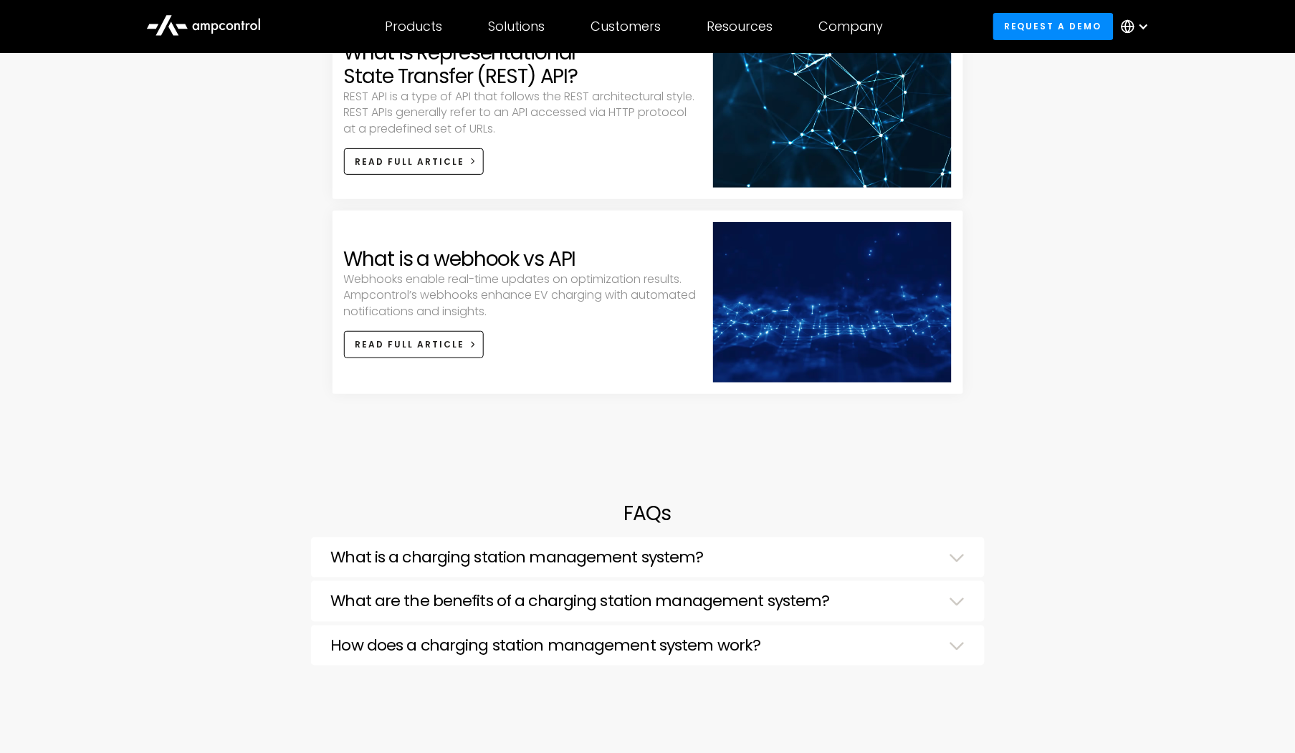
scroll to position [3609, 0]
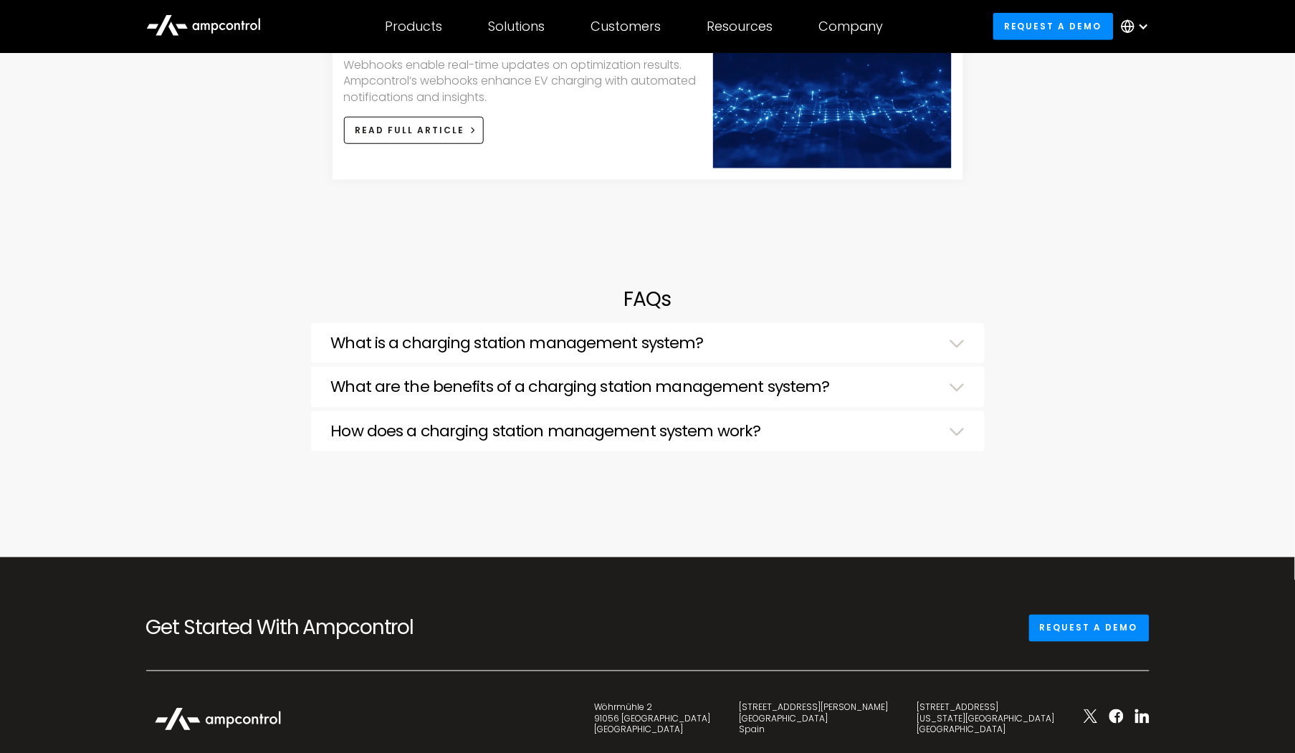
click at [446, 433] on h3 "How does a charging station management system work?" at bounding box center [546, 431] width 430 height 19
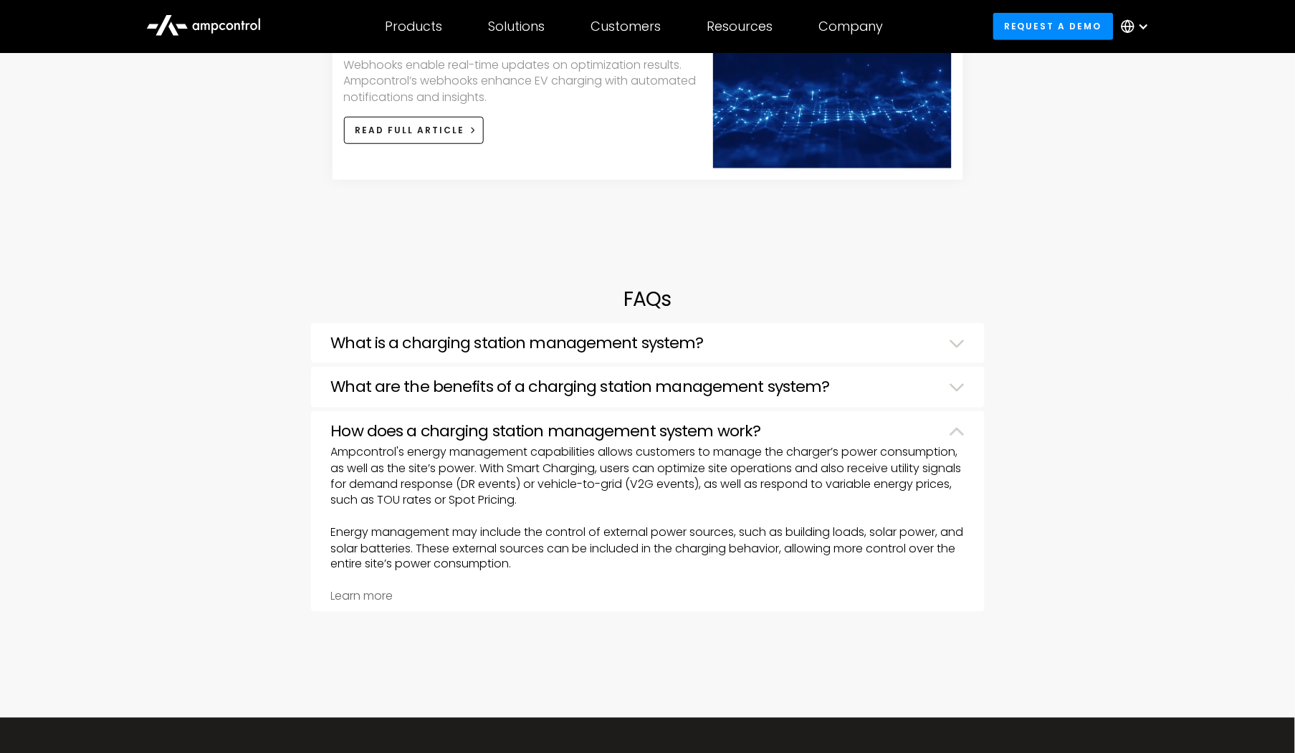
click at [383, 598] on link "Learn more" at bounding box center [362, 596] width 62 height 16
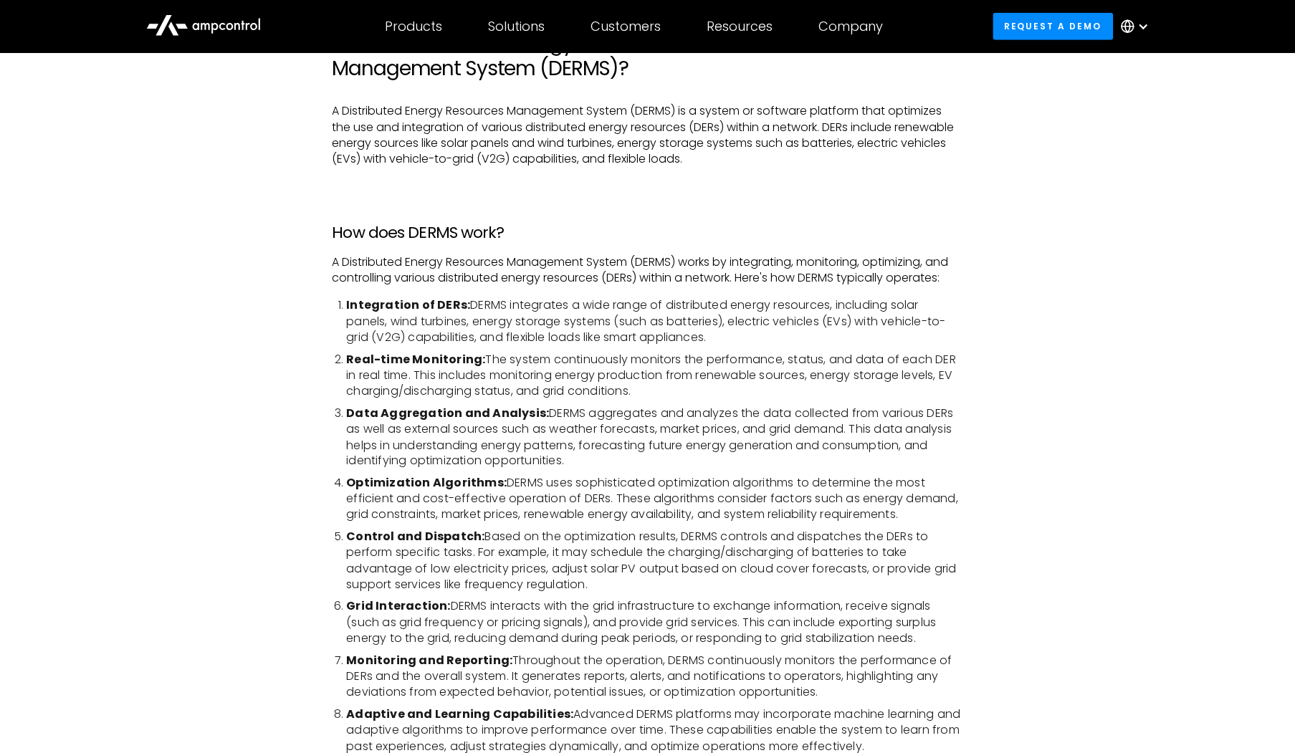
scroll to position [212, 0]
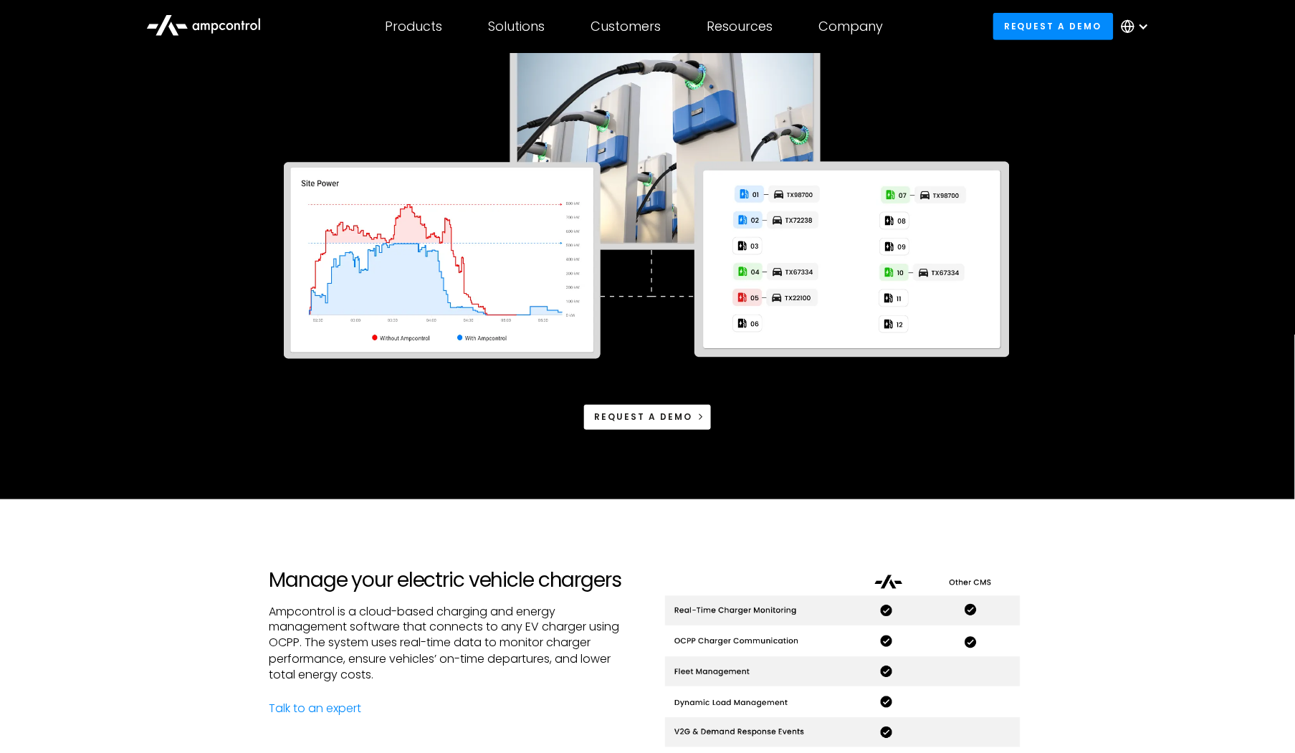
scroll to position [424, 0]
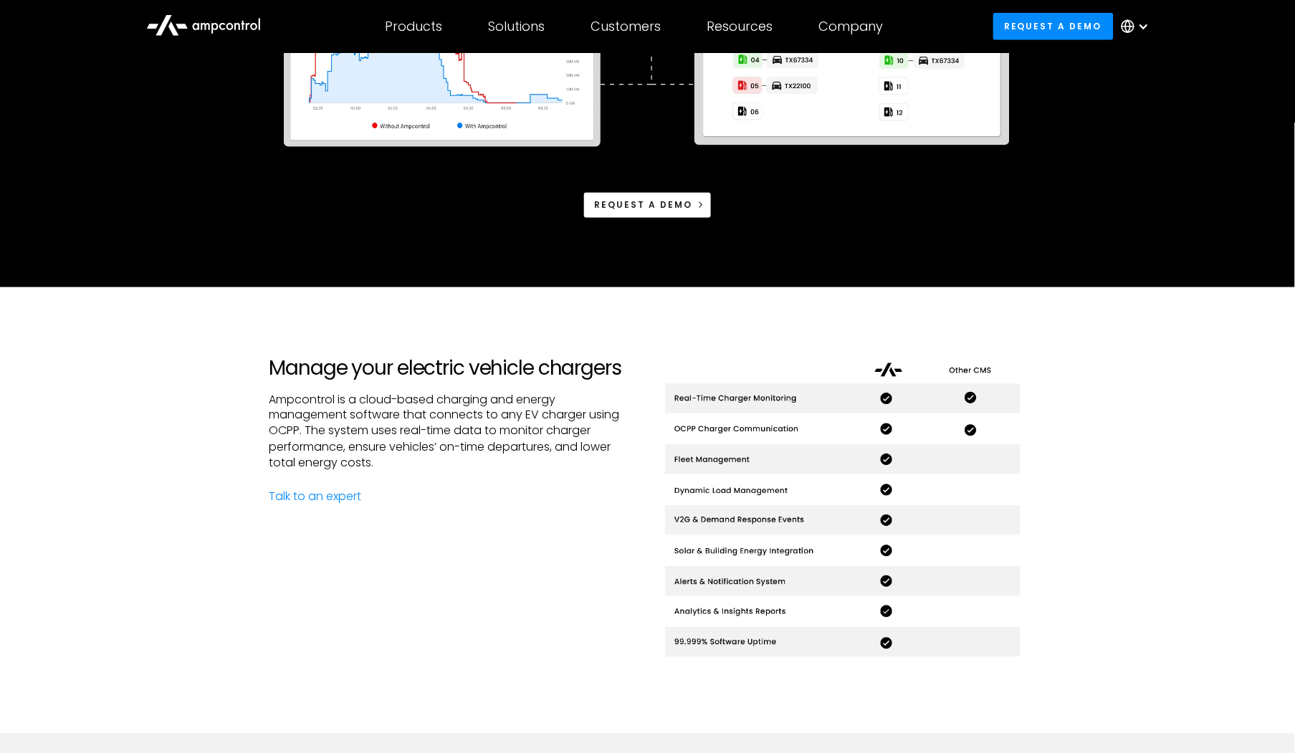
click at [383, 598] on div "Manage your electric vehicle chargers Ampcontrol is a cloud-based charging and …" at bounding box center [452, 510] width 367 height 309
click at [204, 502] on div "Manage your electric vehicle chargers Ampcontrol is a cloud-based charging and …" at bounding box center [647, 510] width 1295 height 446
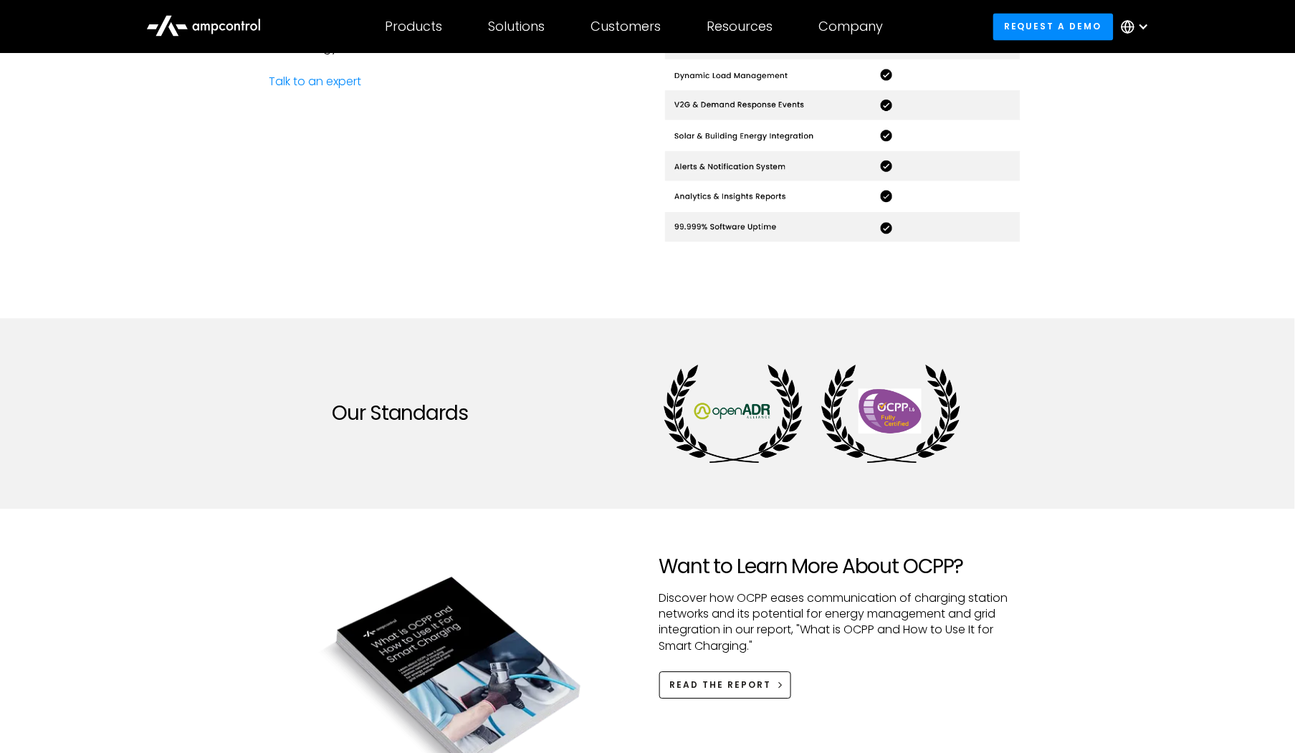
scroll to position [1061, 0]
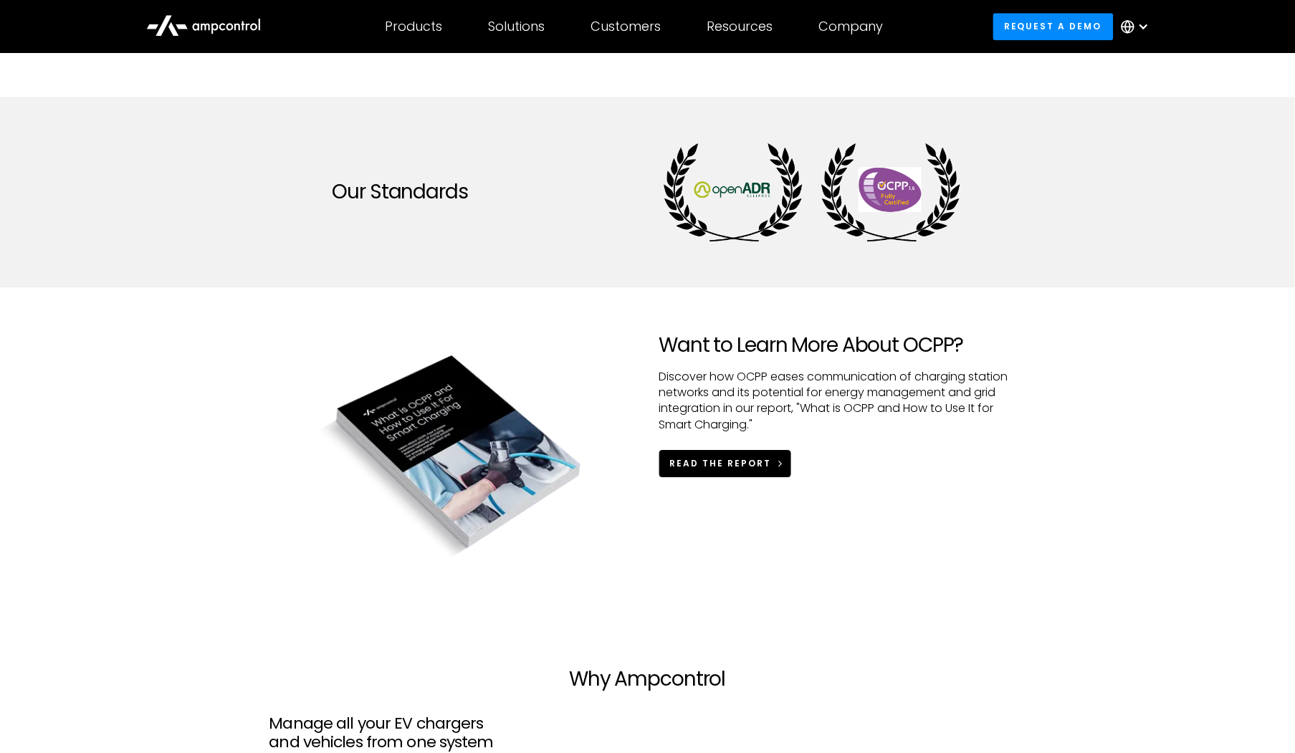
click at [760, 452] on link "READ the REPORT" at bounding box center [725, 463] width 133 height 27
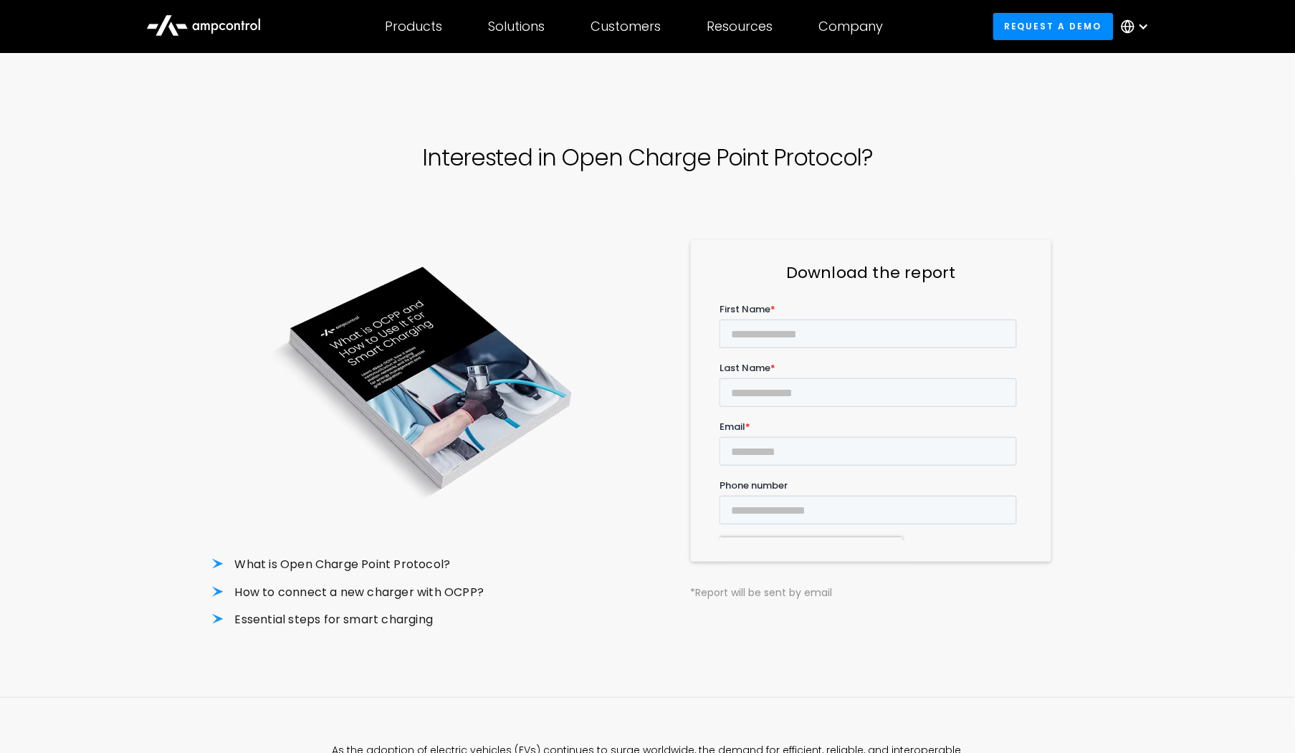
click at [634, 483] on img at bounding box center [424, 381] width 424 height 283
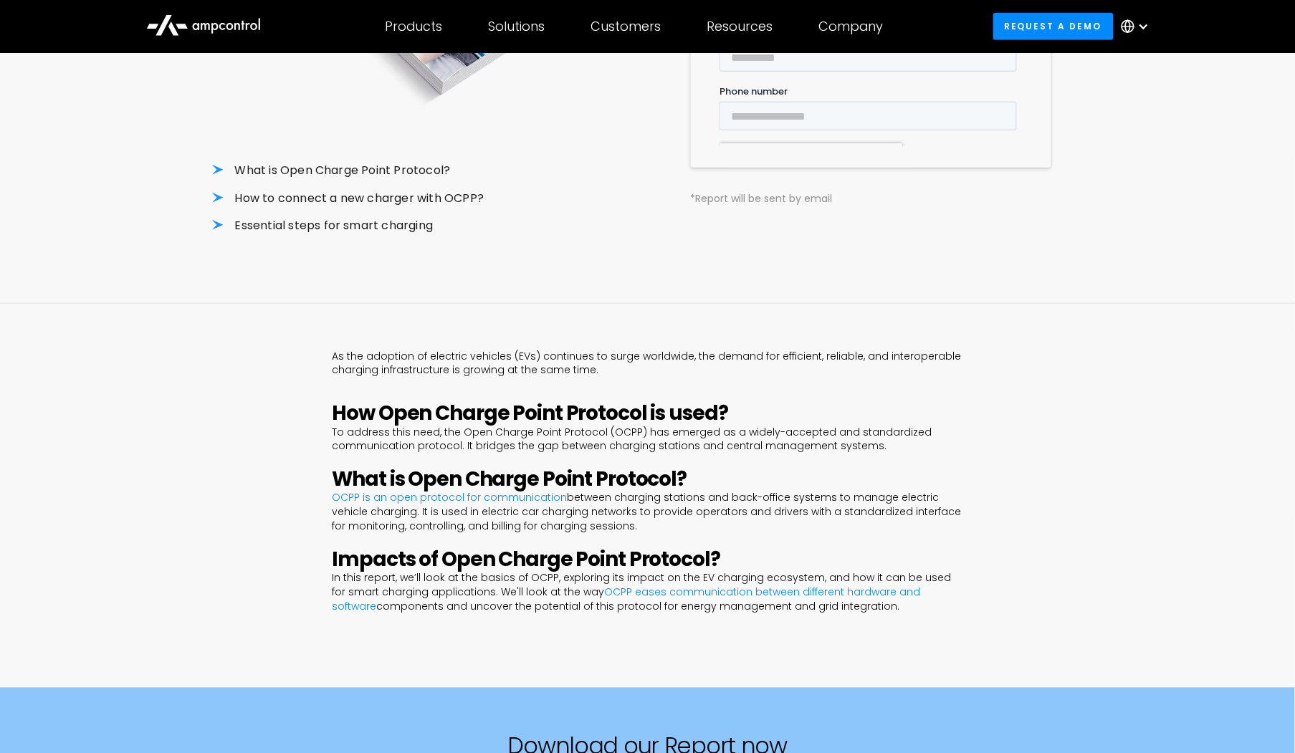
scroll to position [424, 0]
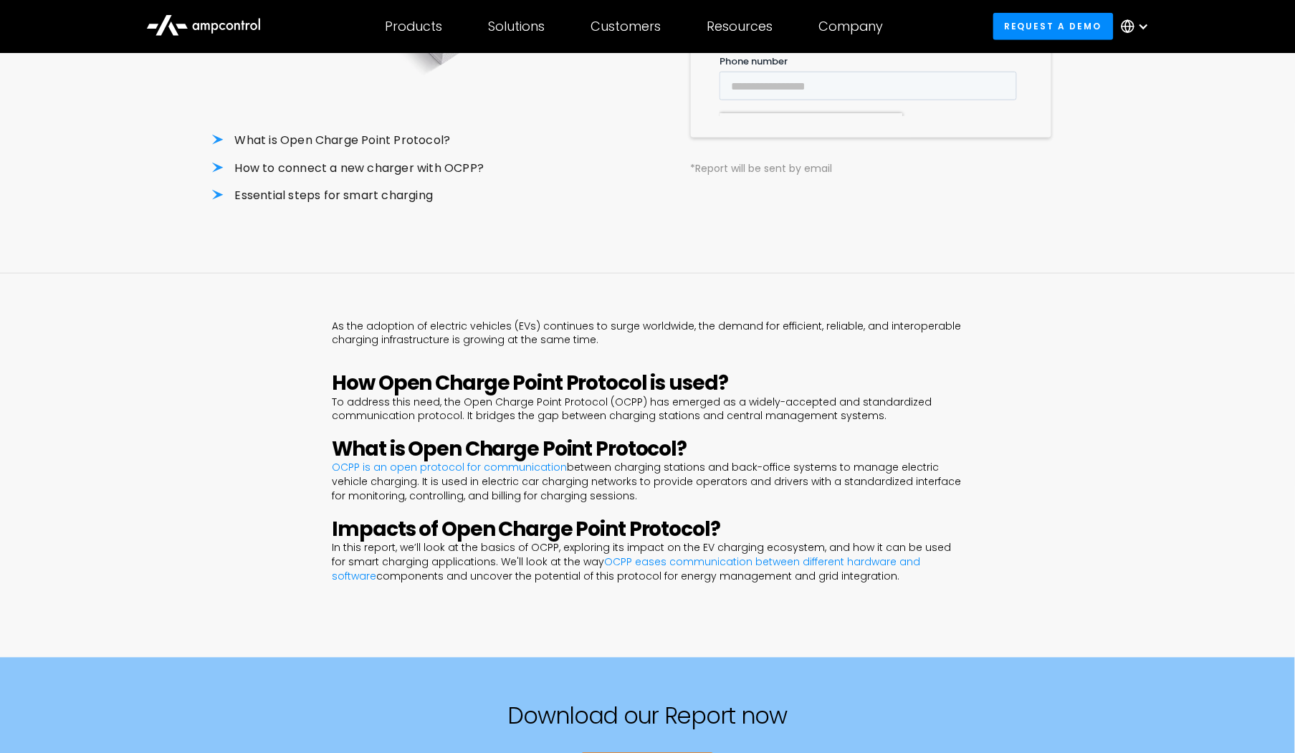
click at [270, 569] on div "As the adoption of electric vehicles (EVs) continues to surge worldwide, the de…" at bounding box center [647, 466] width 1295 height 385
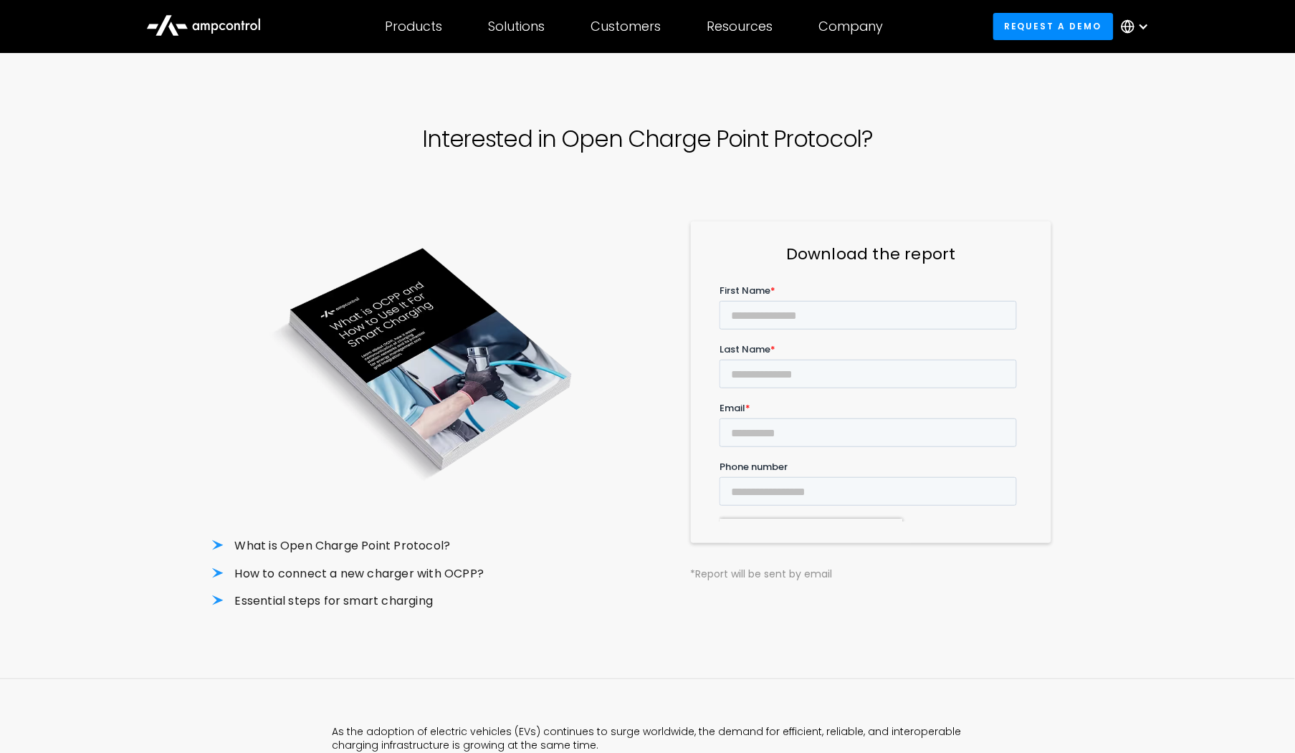
scroll to position [0, 0]
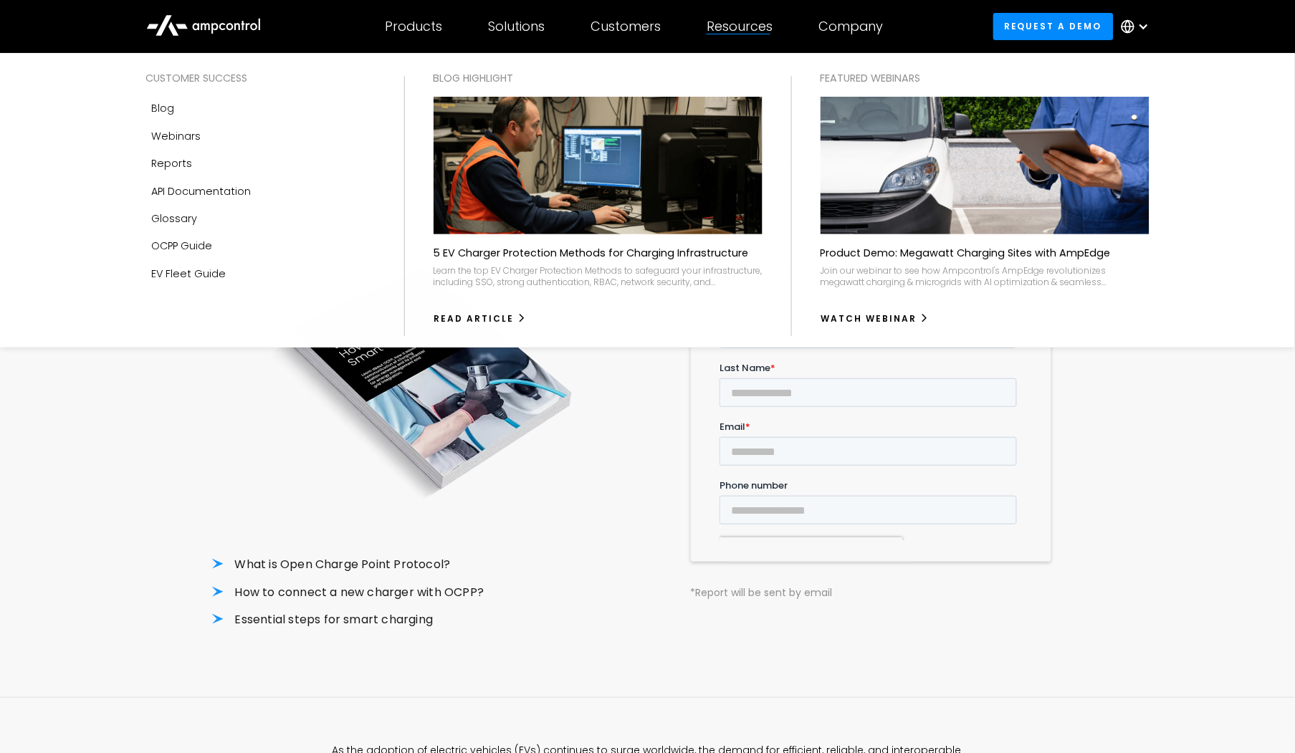
click at [753, 16] on div "Resources Customer success Blog Webinars Reports Product guides API Documentati…" at bounding box center [740, 26] width 112 height 50
click at [216, 102] on link "Blog" at bounding box center [260, 108] width 229 height 27
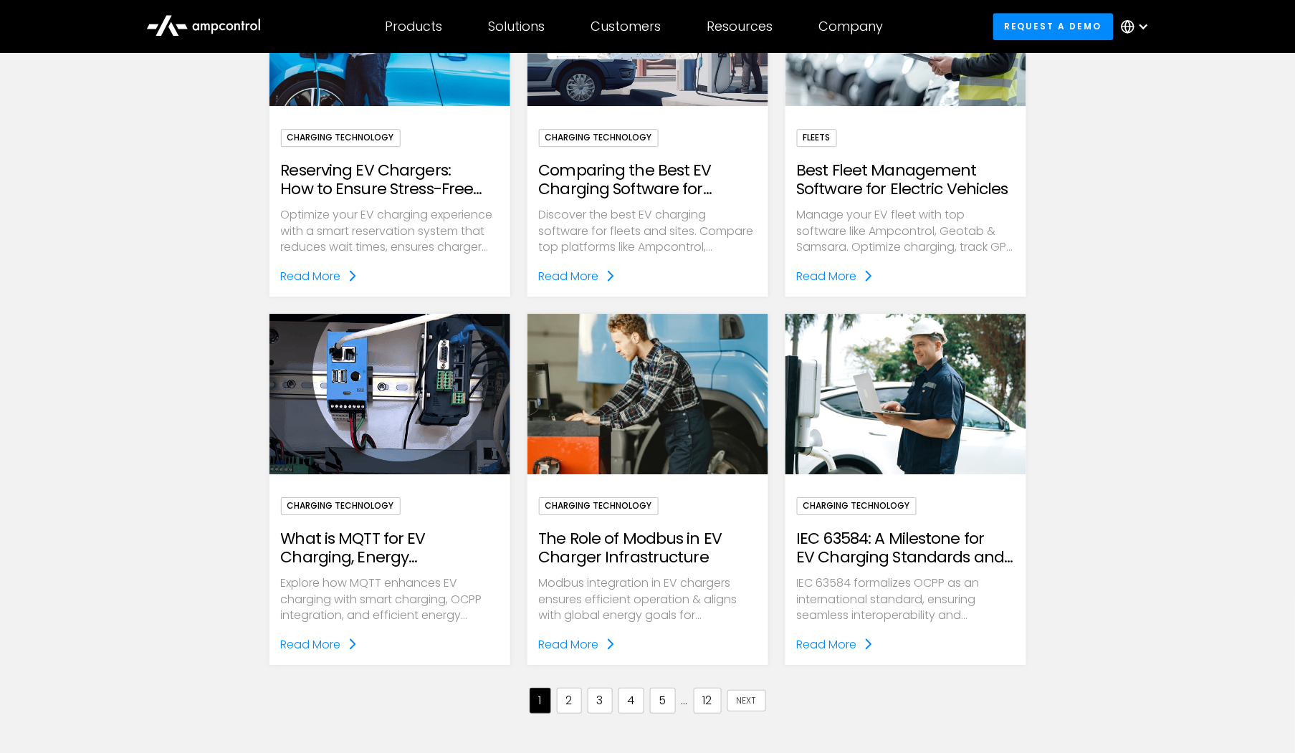
scroll to position [1274, 0]
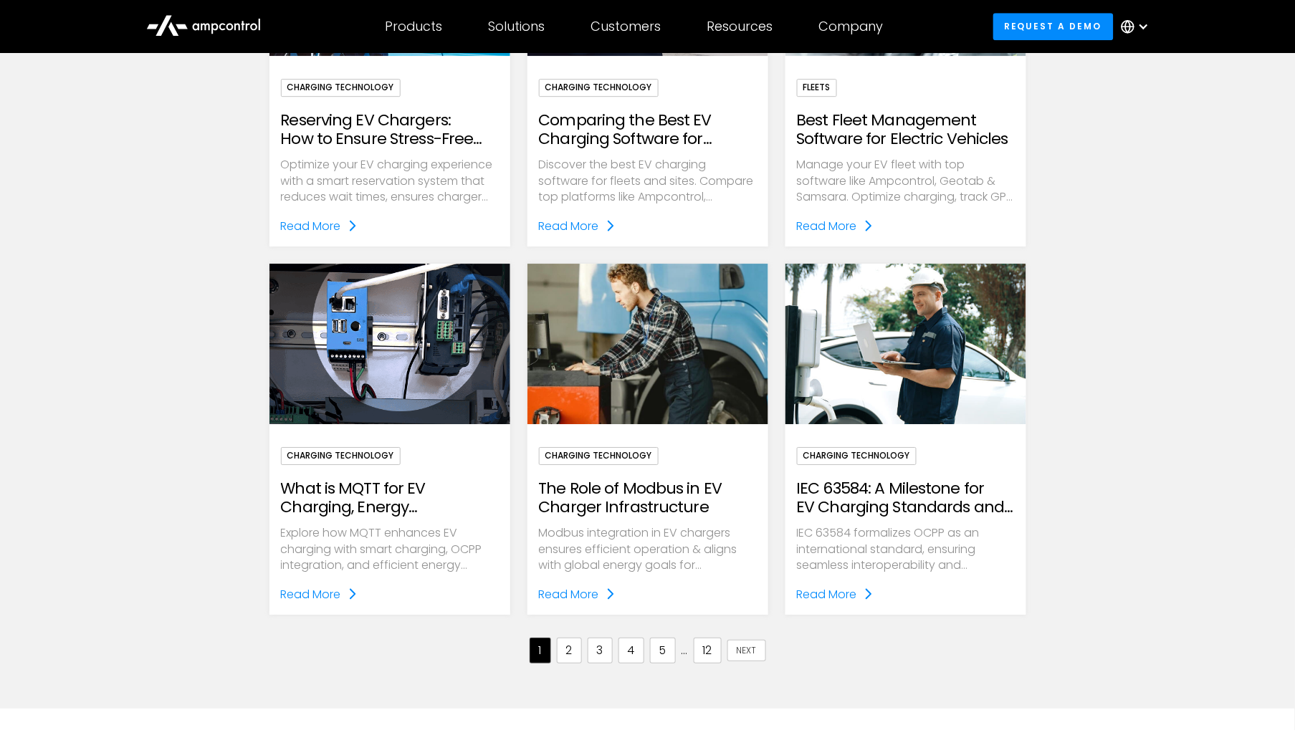
click at [393, 617] on div "Previous 1 2 3 4 5 ... 12 Next" at bounding box center [647, 639] width 757 height 49
drag, startPoint x: 596, startPoint y: 589, endPoint x: 145, endPoint y: 401, distance: 488.3
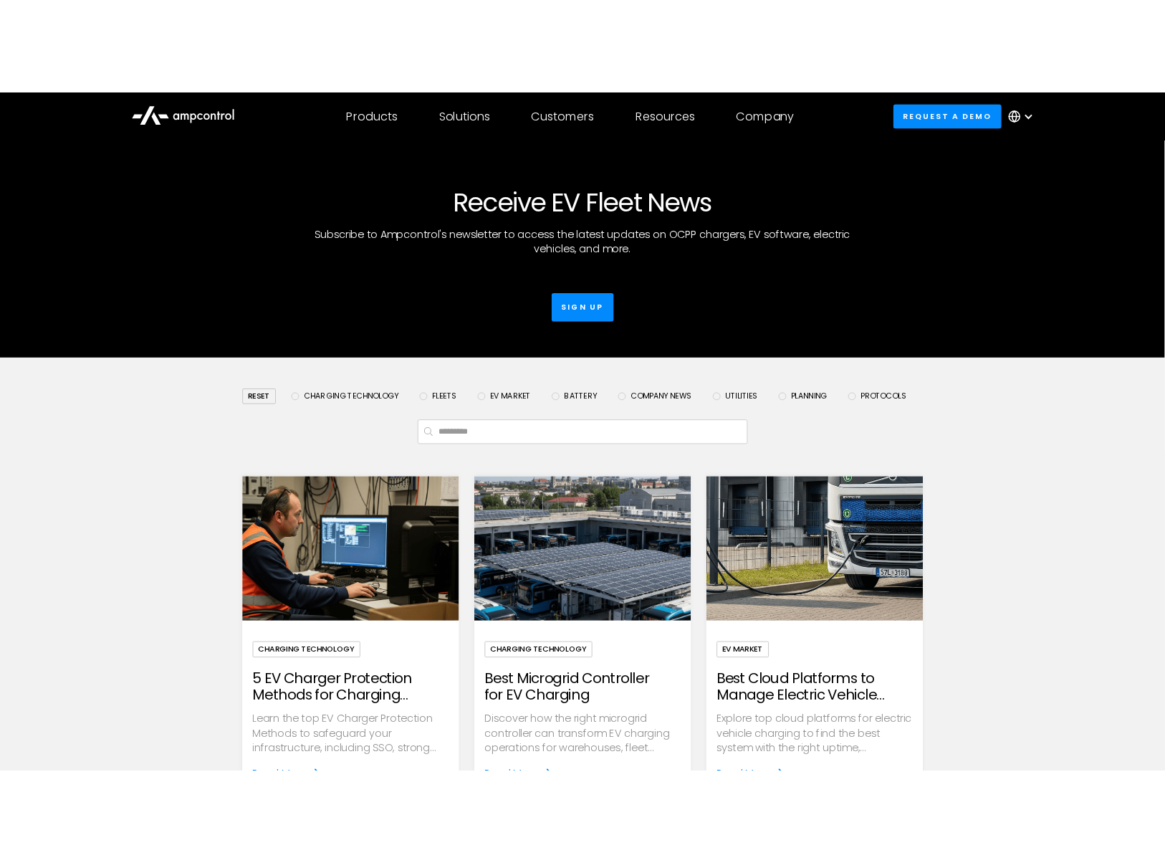
scroll to position [0, 0]
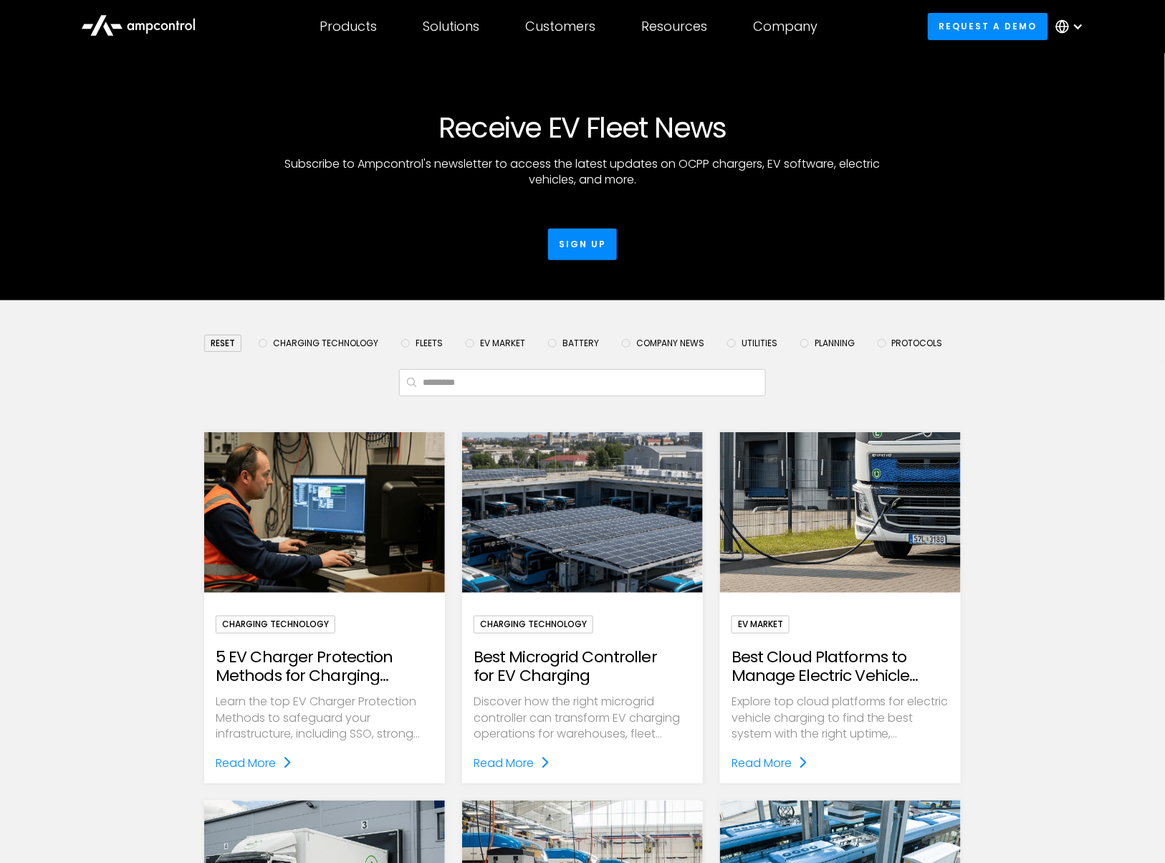
click at [879, 345] on div "Email Form" at bounding box center [882, 343] width 9 height 9
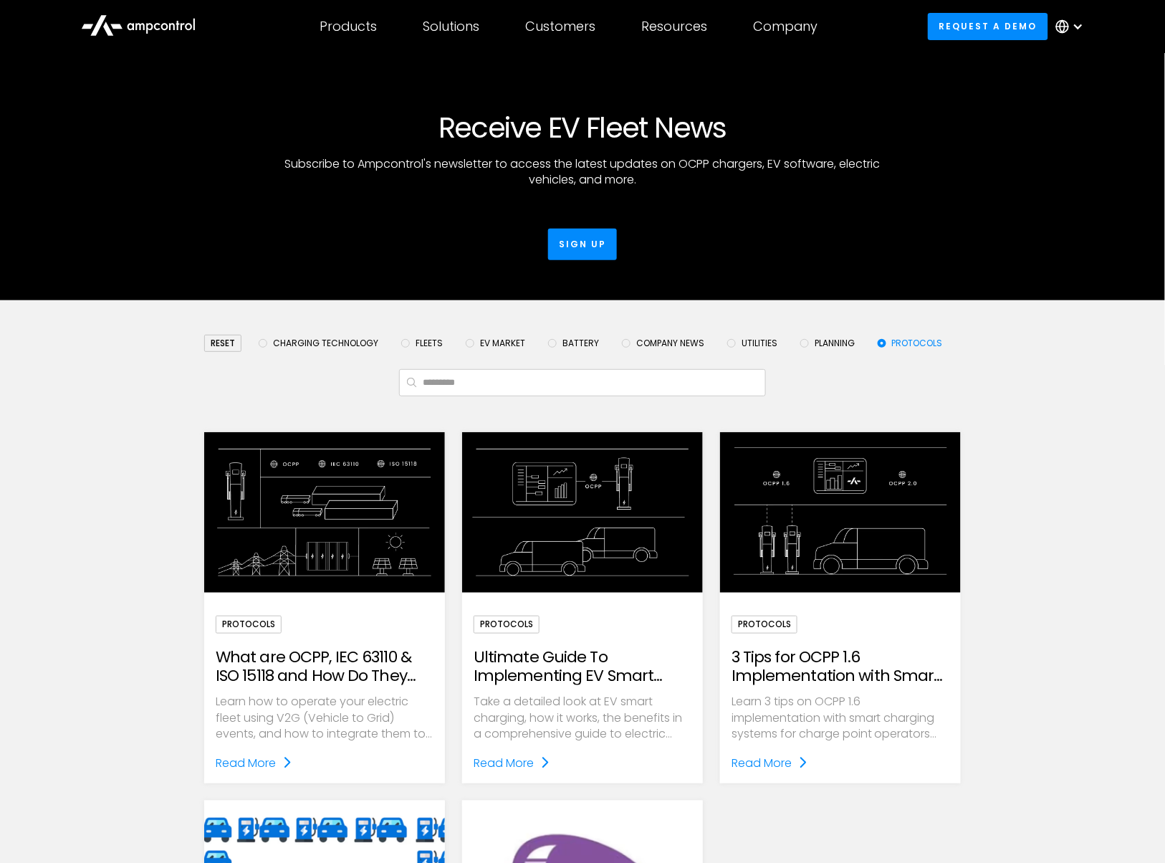
click at [116, 640] on div "reset Charging Technology Fleets EV Market Battery Company News Utilities Plann…" at bounding box center [582, 772] width 1165 height 945
click at [570, 563] on img "Email Form" at bounding box center [582, 512] width 277 height 185
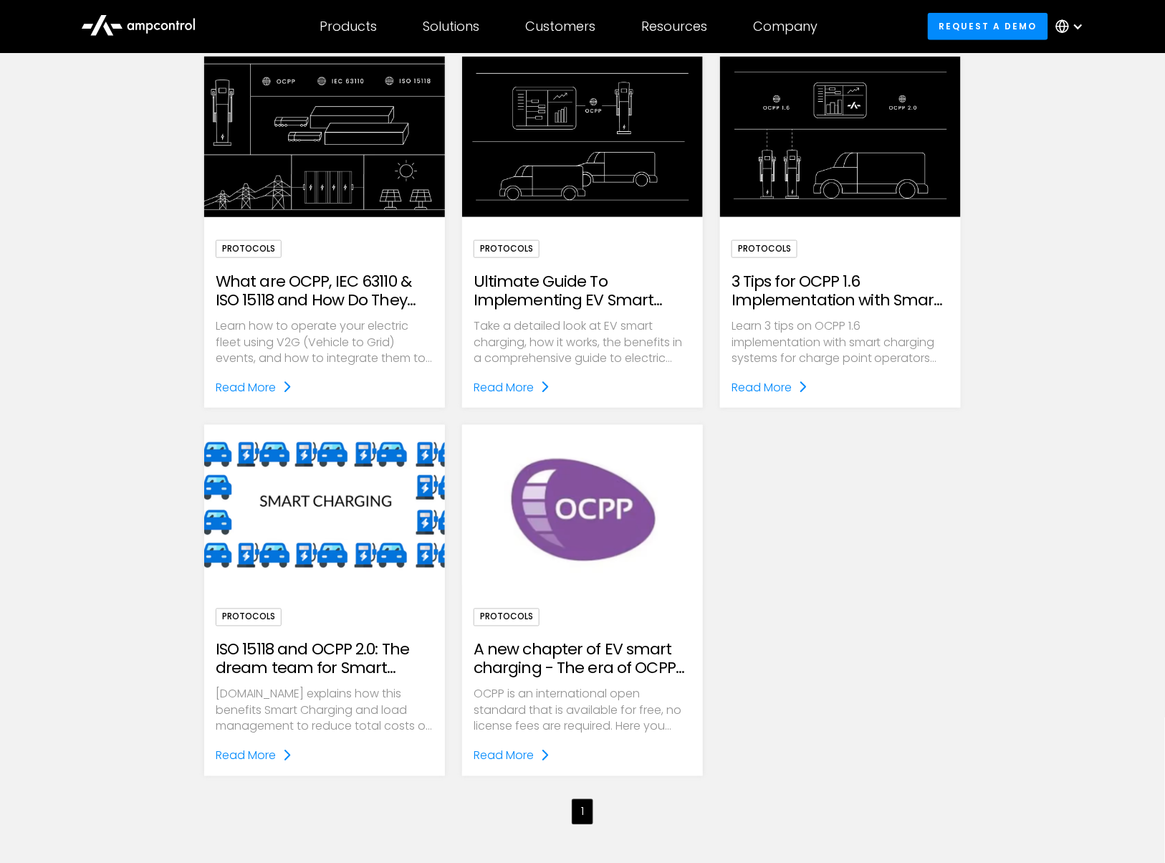
scroll to position [424, 0]
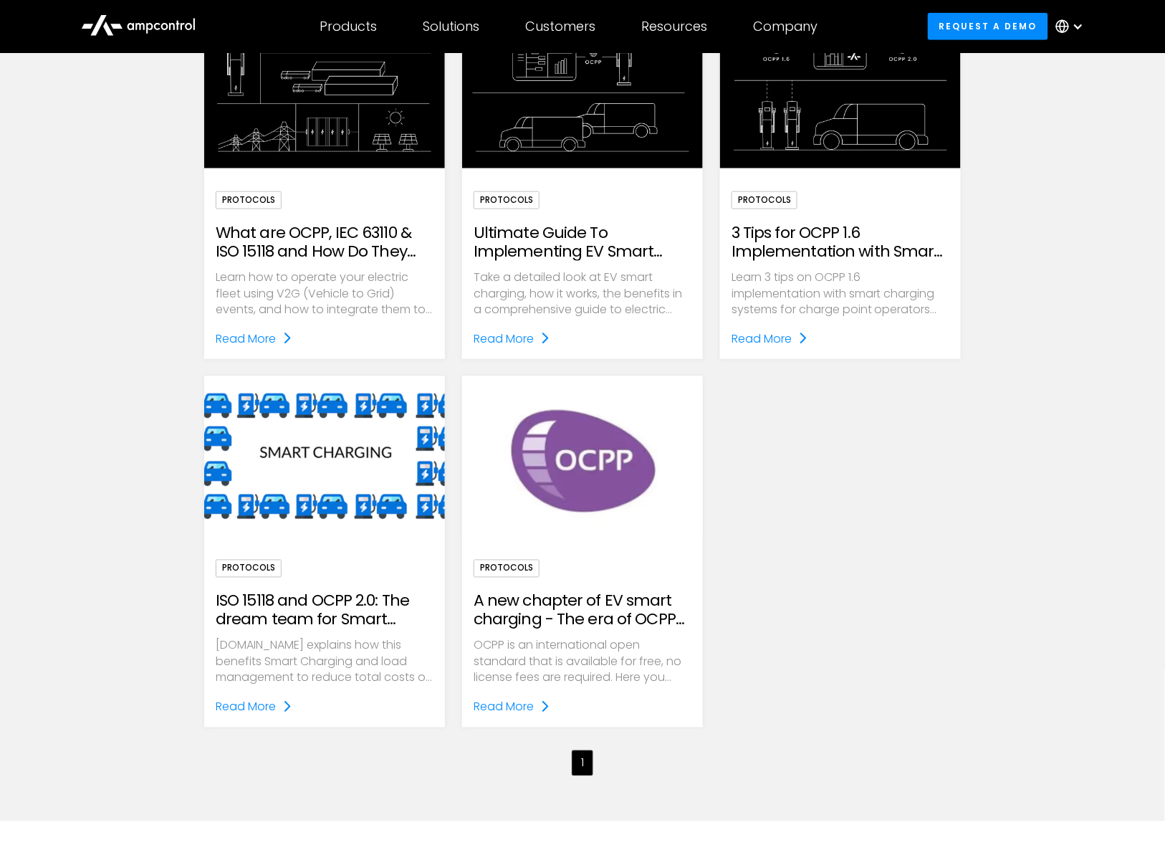
click at [119, 482] on div "reset Charging Technology Fleets EV Market Battery Company News Utilities Plann…" at bounding box center [582, 348] width 1165 height 945
click at [333, 138] on img "Email Form" at bounding box center [324, 88] width 277 height 185
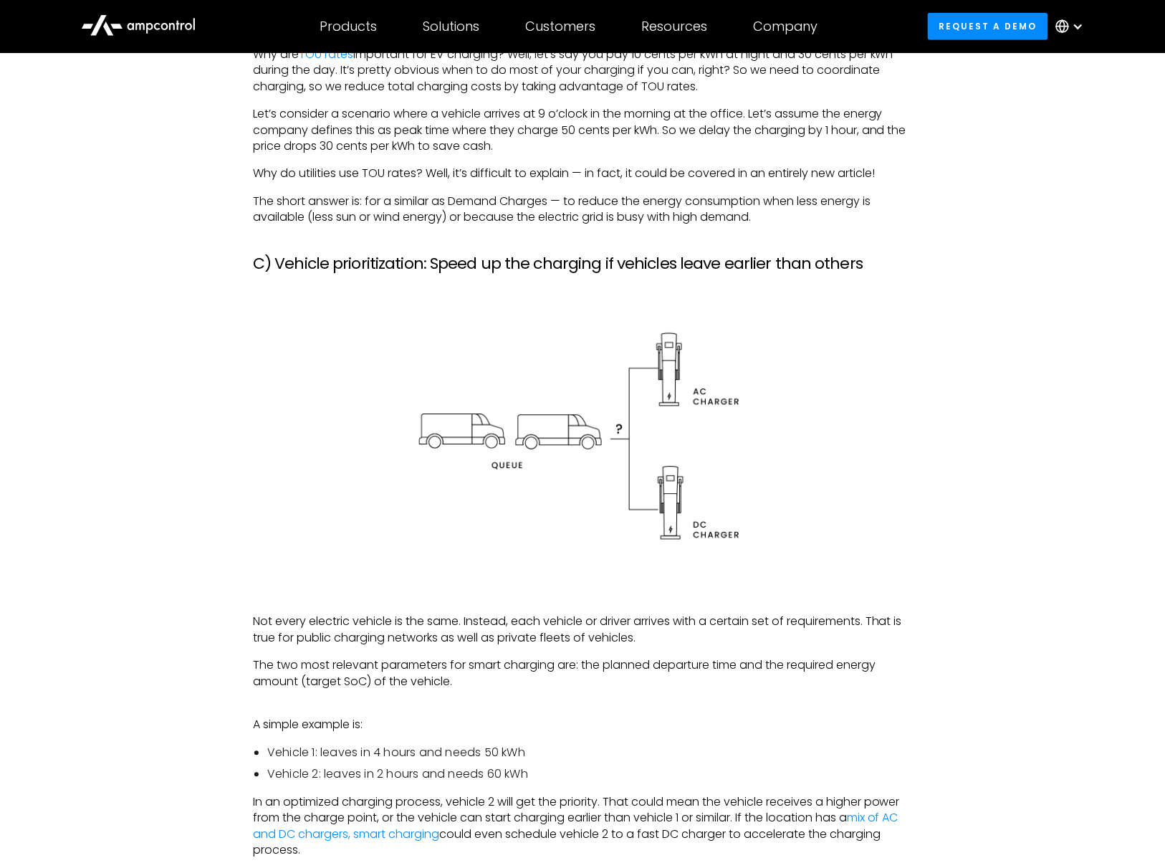
scroll to position [4035, 0]
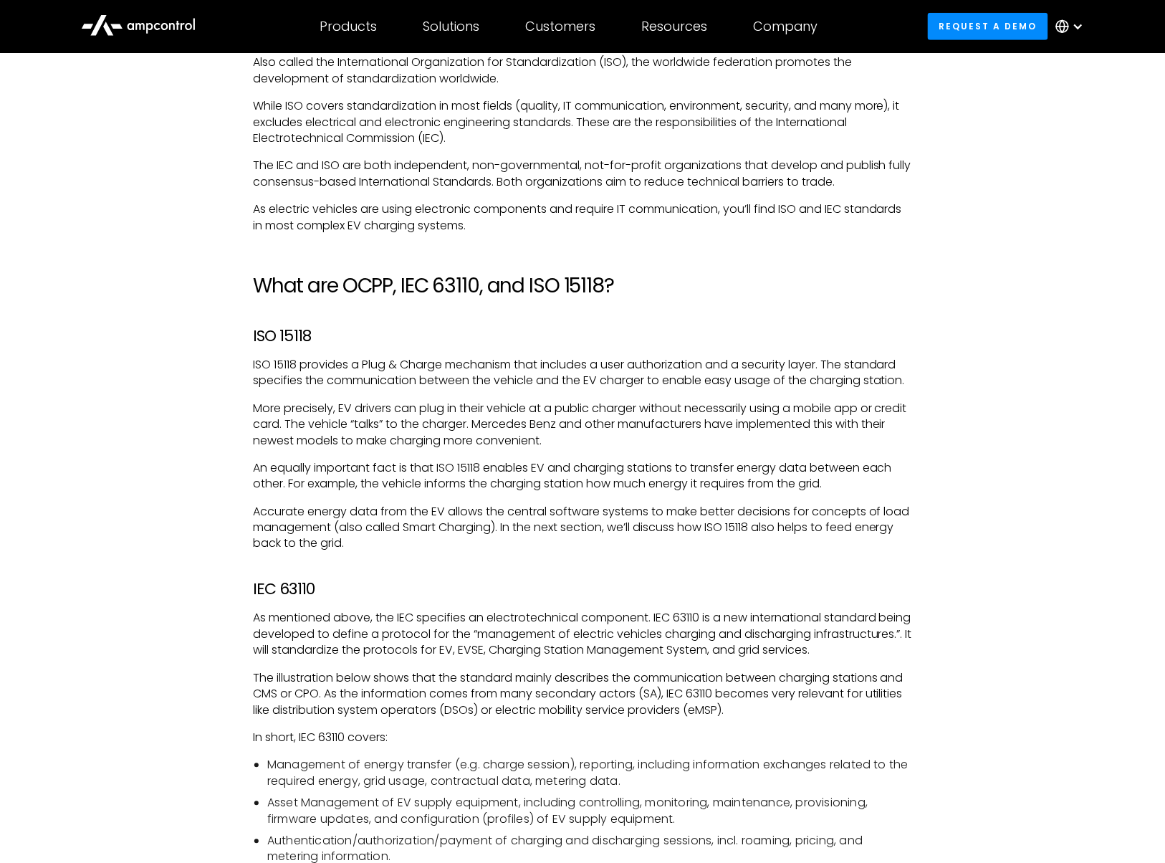
scroll to position [2124, 0]
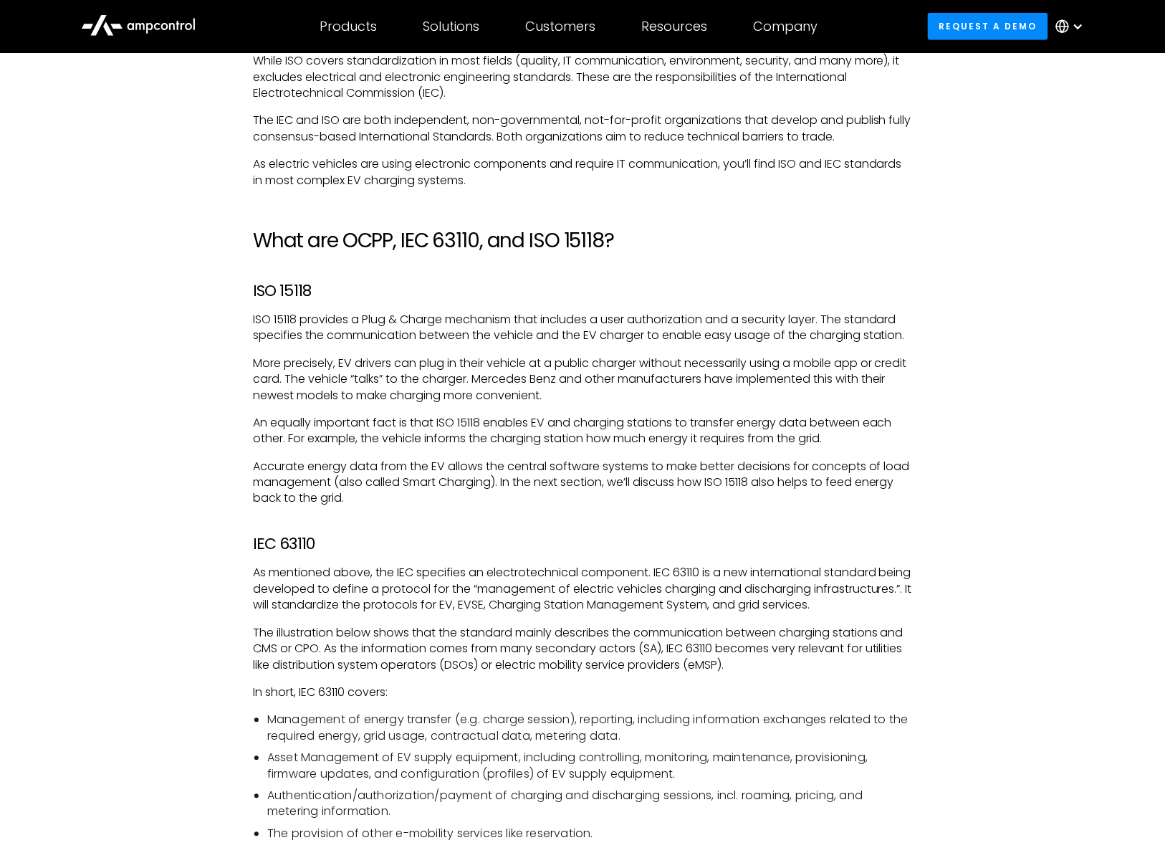
click at [202, 553] on div "Electric vehicles are all about becoming cleaner and greener, right? In theory,…" at bounding box center [583, 677] width 1032 height 3579
click at [197, 586] on div "Electric vehicles are all about becoming cleaner and greener, right? In theory,…" at bounding box center [583, 677] width 1032 height 3579
